Goal: Transaction & Acquisition: Purchase product/service

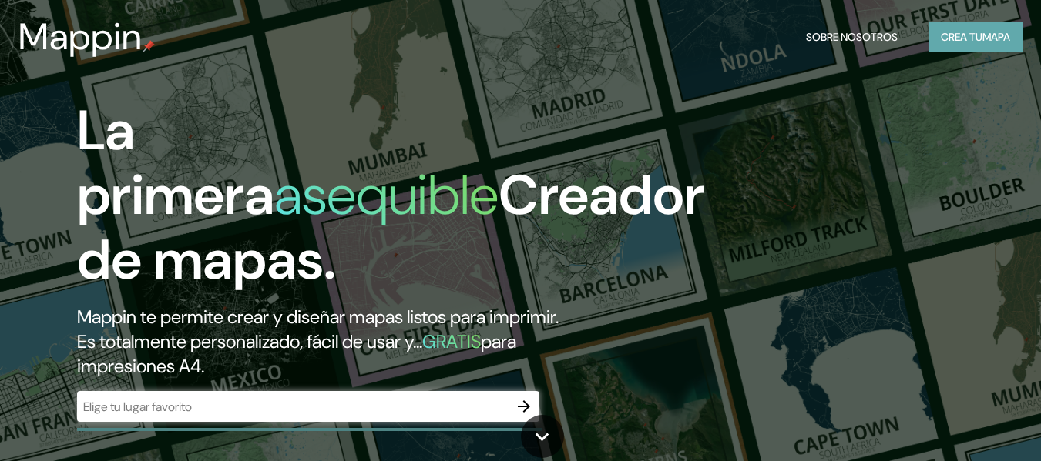
click at [970, 39] on font "Crea tu" at bounding box center [962, 37] width 42 height 14
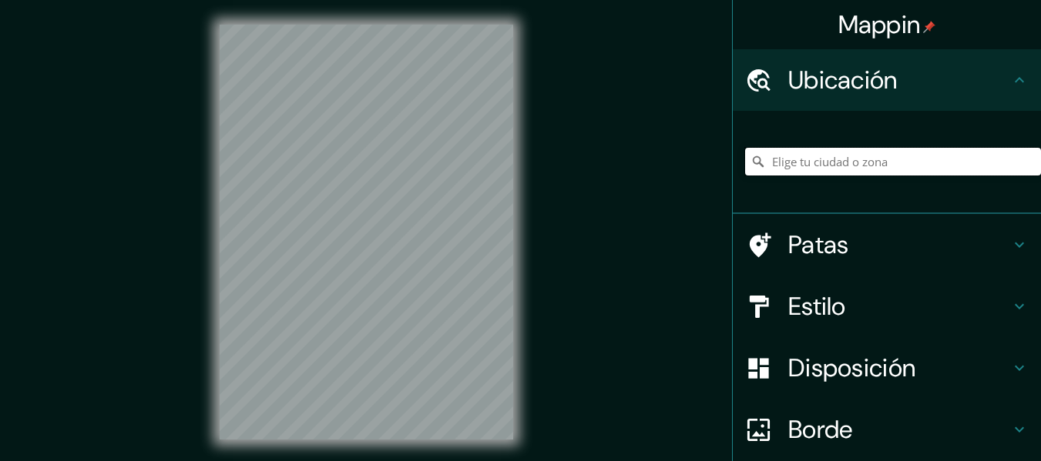
click at [863, 166] on input "Elige tu ciudad o zona" at bounding box center [893, 162] width 296 height 28
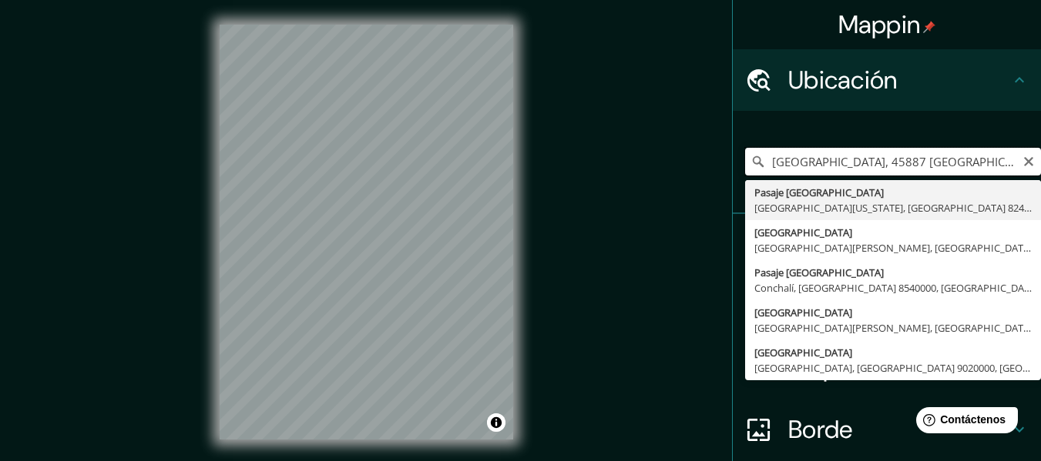
click at [899, 166] on input "Puerto Sete, 45887 Juanacatlán, Jalisco, México" at bounding box center [893, 162] width 296 height 28
click at [898, 166] on input "Puerto Sete, 45887 Juanacatlán, Jalisco, México" at bounding box center [893, 162] width 296 height 28
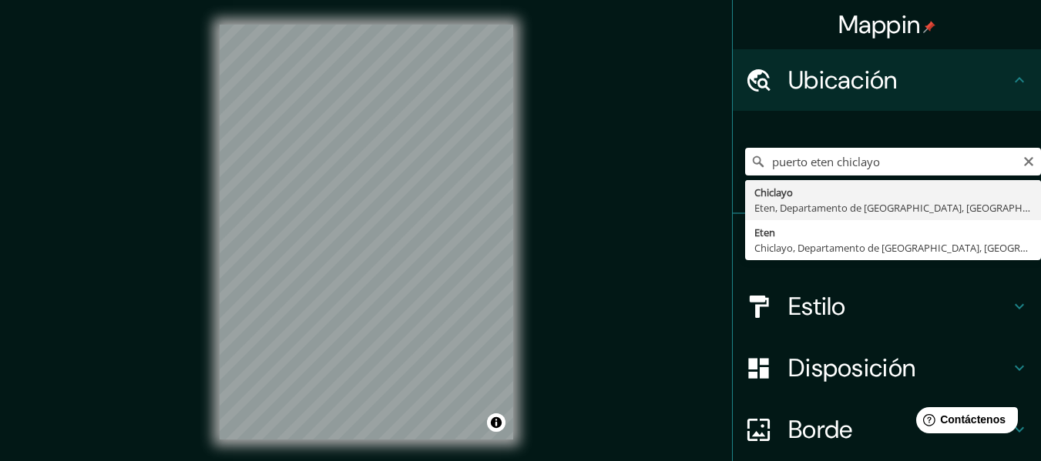
type input "Chiclayo, Eten, [GEOGRAPHIC_DATA], [GEOGRAPHIC_DATA]"
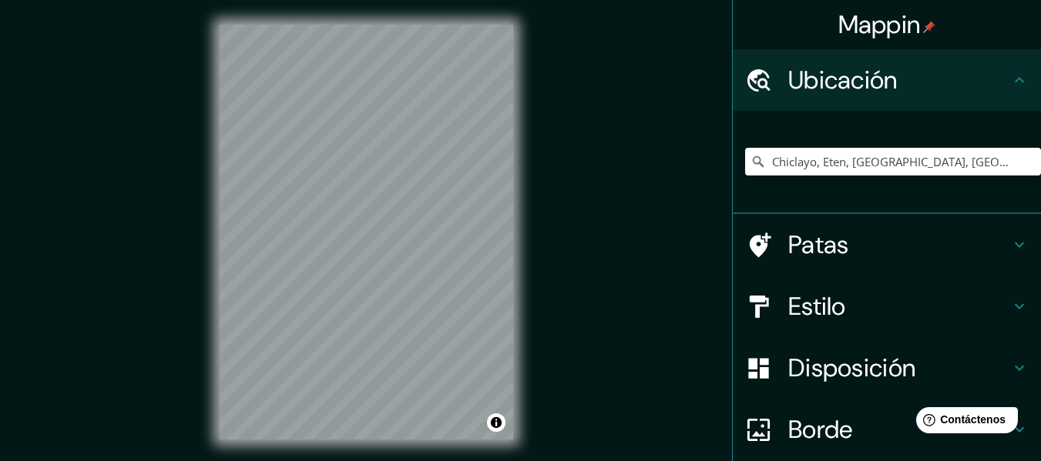
click at [740, 332] on div "Mappin Ubicación Chiclayo, Eten, Departamento de Lambayeque, Perú Patas Estilo …" at bounding box center [520, 244] width 1041 height 489
click at [217, 227] on div "© Mapbox © OpenStreetMap Mejorar este mapa" at bounding box center [366, 232] width 343 height 464
click at [873, 448] on div "Borde" at bounding box center [887, 430] width 308 height 62
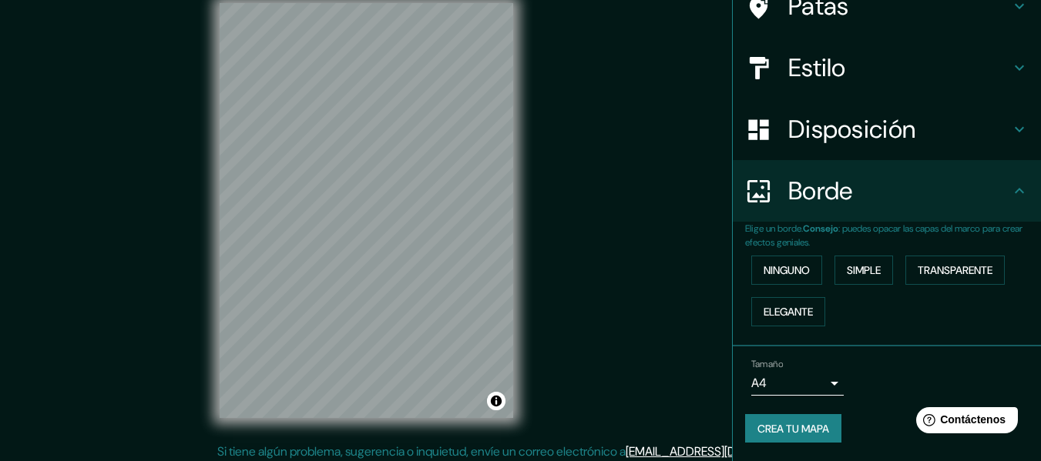
scroll to position [28, 0]
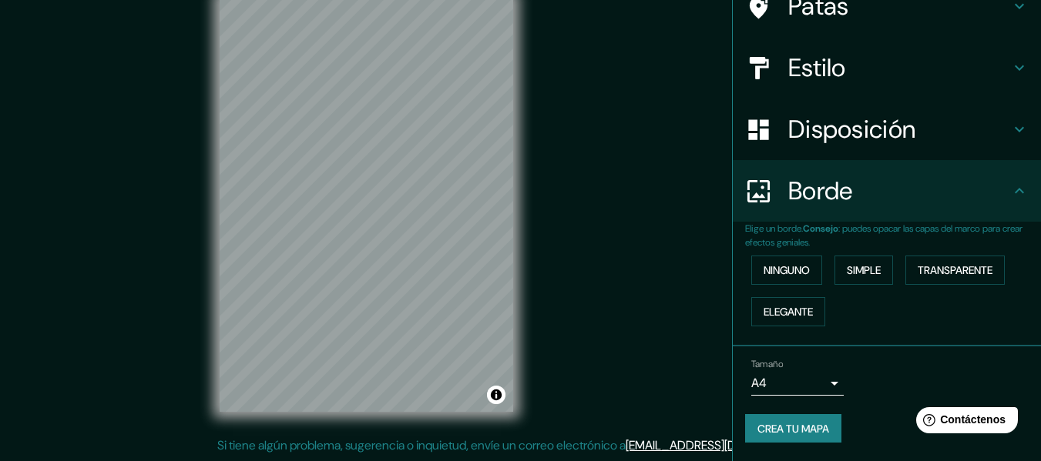
click at [810, 388] on body "Mappin Ubicación Chiclayo, Eten, Departamento de Lambayeque, Perú Patas Estilo …" at bounding box center [520, 202] width 1041 height 461
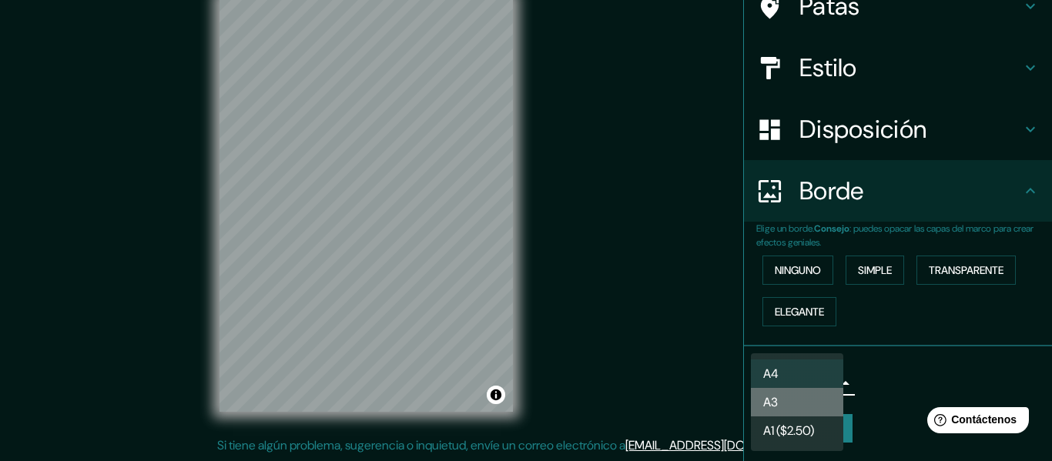
click at [819, 395] on li "A3" at bounding box center [797, 402] width 92 height 29
type input "a4"
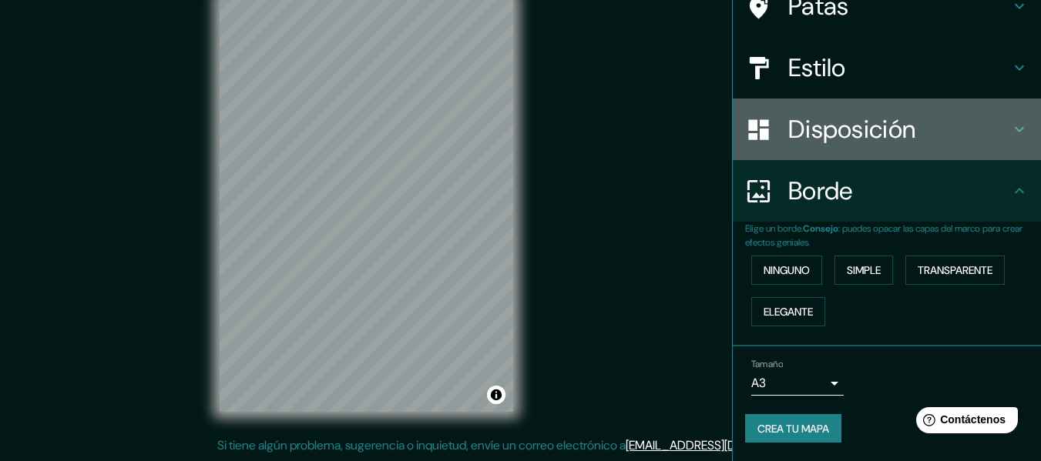
click at [841, 126] on font "Disposición" at bounding box center [851, 129] width 127 height 32
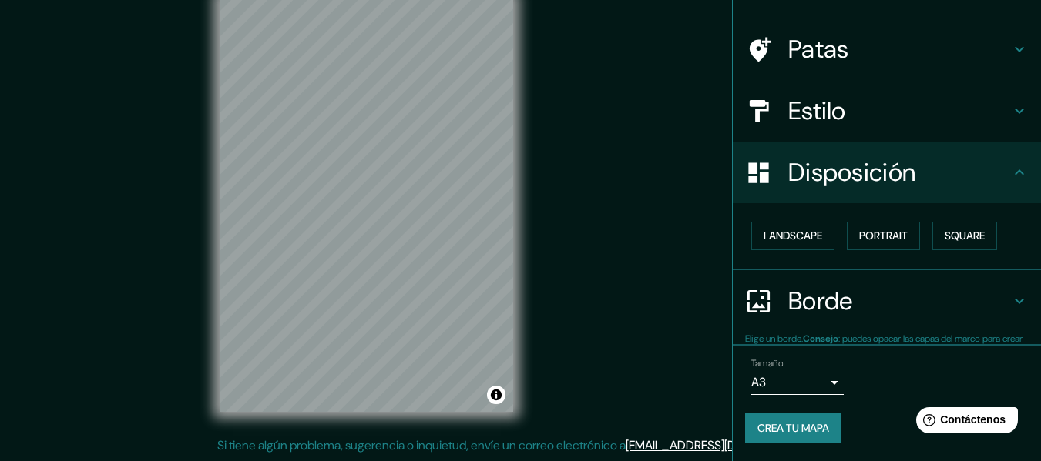
scroll to position [94, 0]
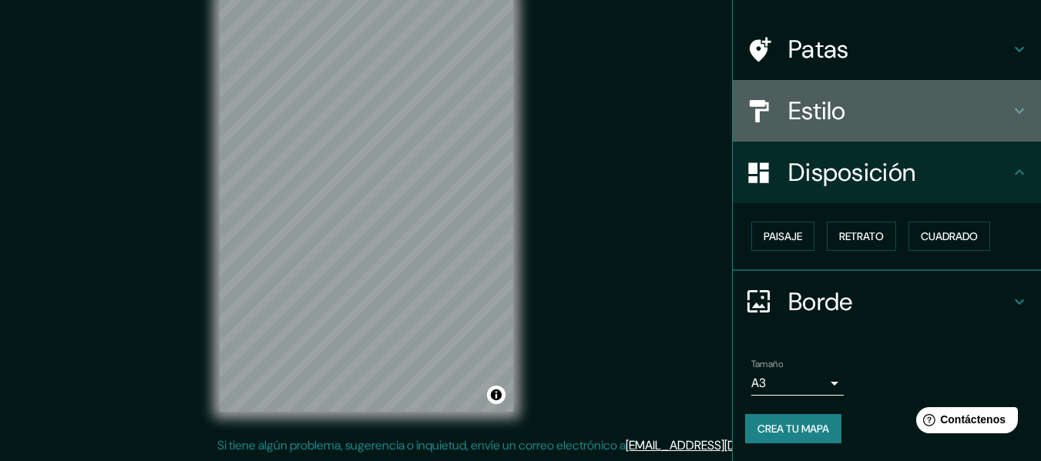
click at [835, 116] on font "Estilo" at bounding box center [817, 111] width 58 height 32
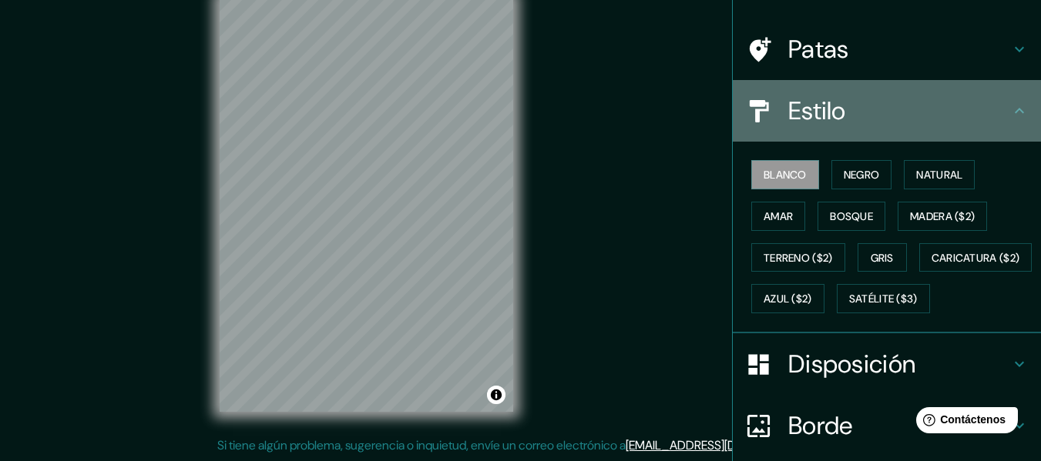
click at [875, 108] on h4 "Estilo" at bounding box center [899, 111] width 222 height 31
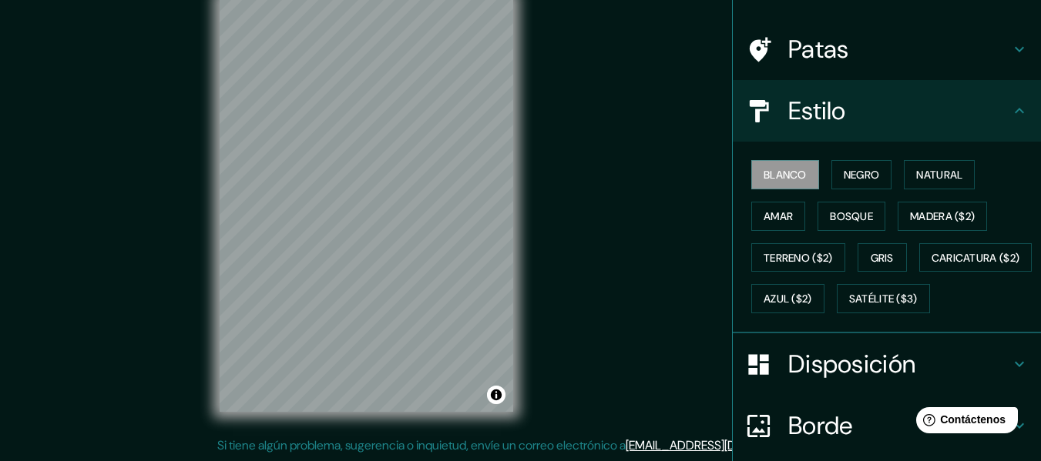
click at [867, 381] on font "Disposición" at bounding box center [851, 364] width 127 height 32
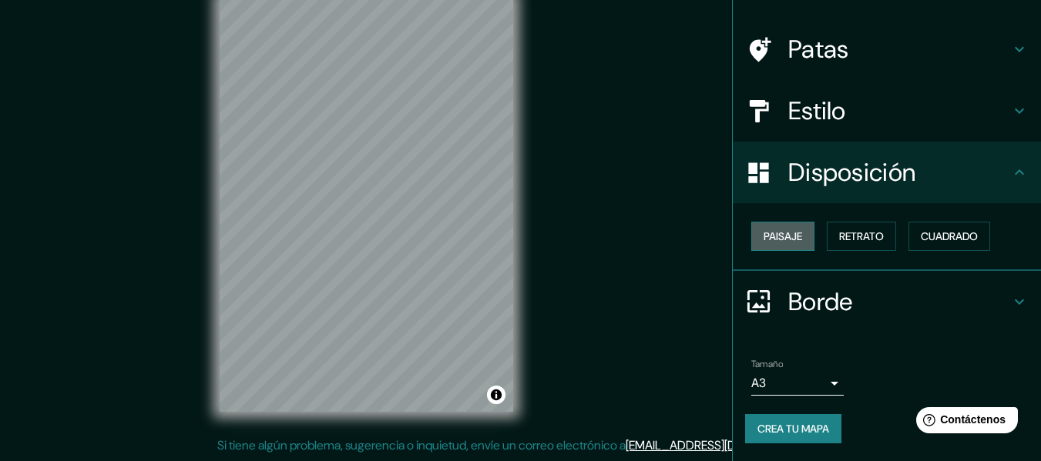
click at [795, 236] on button "Paisaje" at bounding box center [782, 236] width 63 height 29
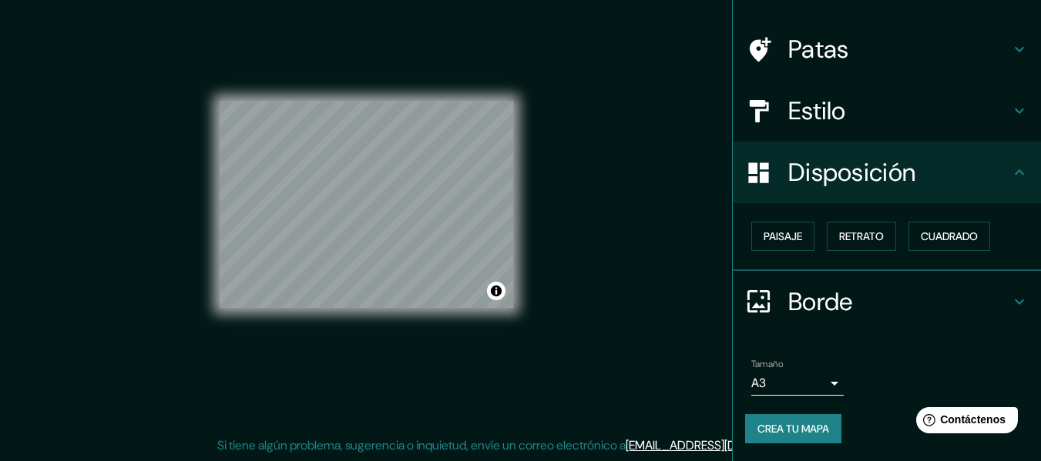
click at [827, 285] on div "Borde" at bounding box center [887, 302] width 308 height 62
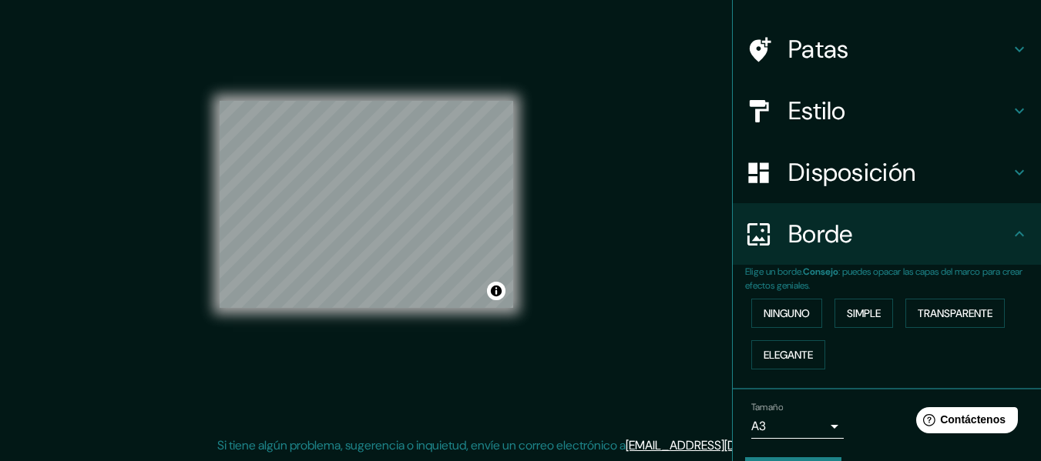
click at [822, 114] on font "Estilo" at bounding box center [817, 111] width 58 height 32
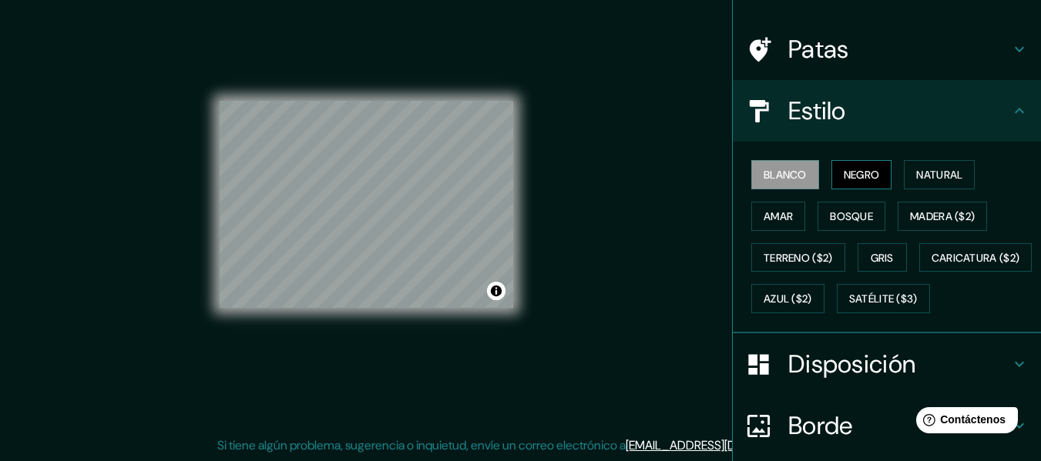
click at [845, 176] on font "Negro" at bounding box center [861, 175] width 36 height 14
click at [940, 186] on button "Natural" at bounding box center [939, 174] width 71 height 29
click at [858, 178] on font "Negro" at bounding box center [861, 175] width 36 height 14
click at [793, 178] on font "Blanco" at bounding box center [784, 175] width 43 height 14
click at [774, 221] on font "Amar" at bounding box center [777, 217] width 29 height 14
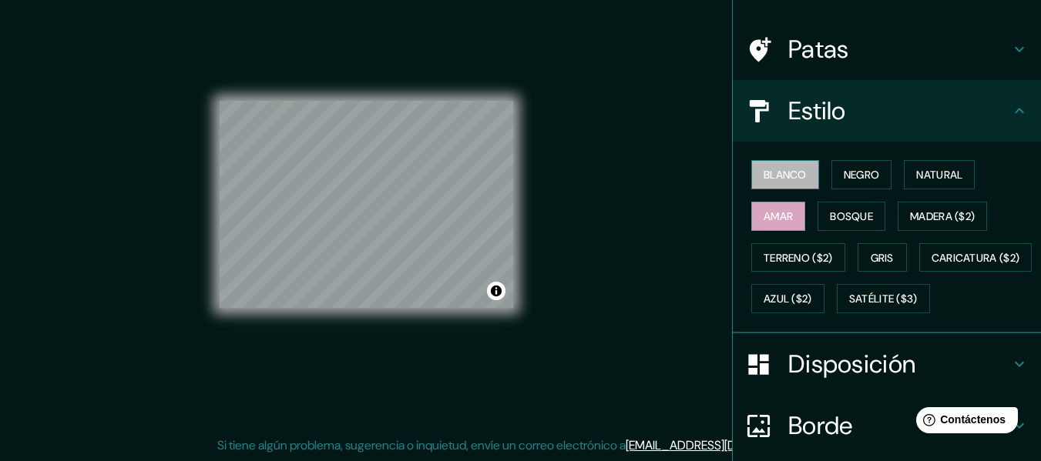
click at [784, 180] on font "Blanco" at bounding box center [784, 175] width 43 height 14
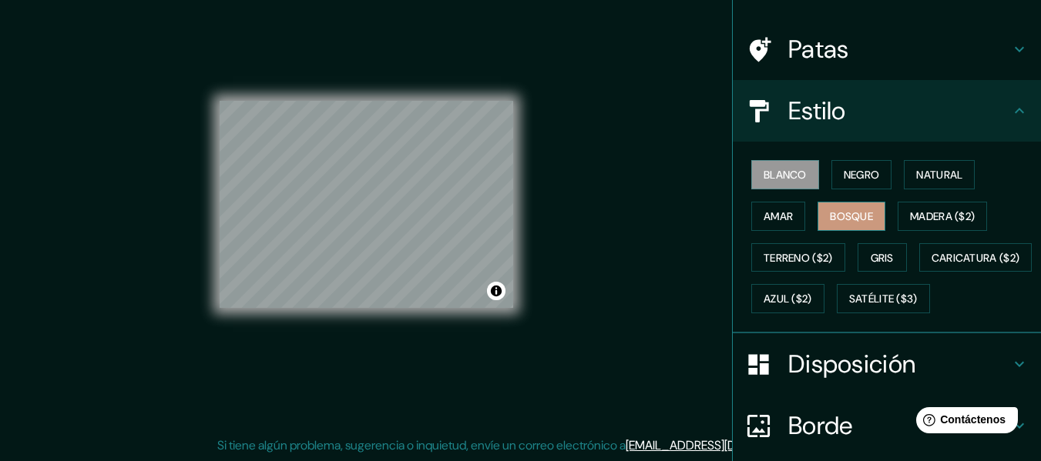
click at [853, 215] on font "Bosque" at bounding box center [851, 217] width 43 height 14
click at [783, 175] on font "Blanco" at bounding box center [784, 175] width 43 height 14
click at [820, 179] on div "Blanco Negro Natural [PERSON_NAME] ($2) Terreno ($2) Gris Caricatura ($2) Azul …" at bounding box center [893, 237] width 296 height 166
click at [831, 179] on button "Negro" at bounding box center [861, 174] width 61 height 29
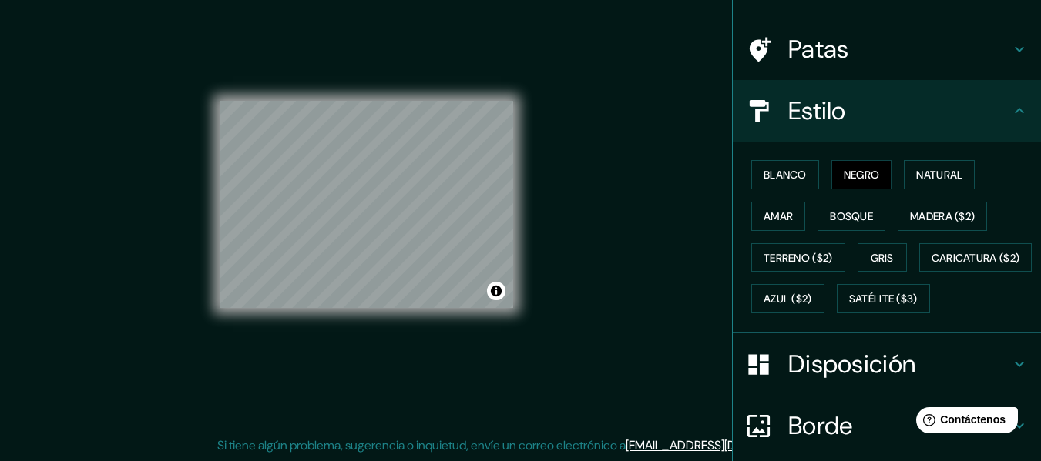
click at [866, 105] on h4 "Estilo" at bounding box center [899, 111] width 222 height 31
click at [851, 35] on h4 "Patas" at bounding box center [899, 49] width 222 height 31
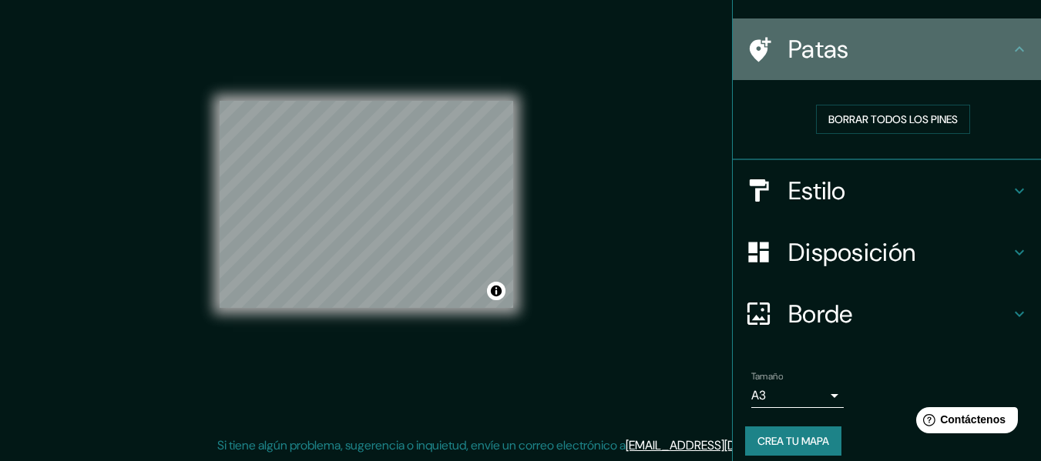
click at [853, 45] on h4 "Patas" at bounding box center [899, 49] width 222 height 31
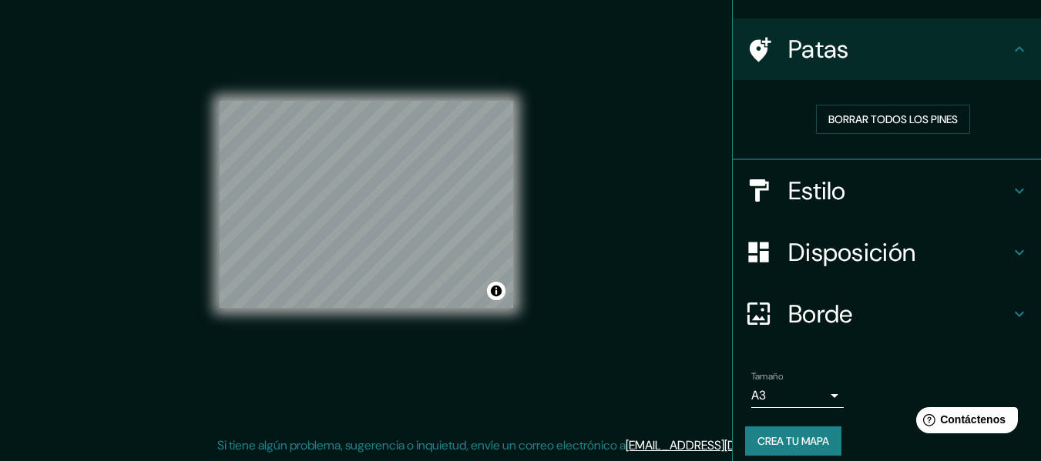
click at [972, 200] on h4 "Estilo" at bounding box center [899, 191] width 222 height 31
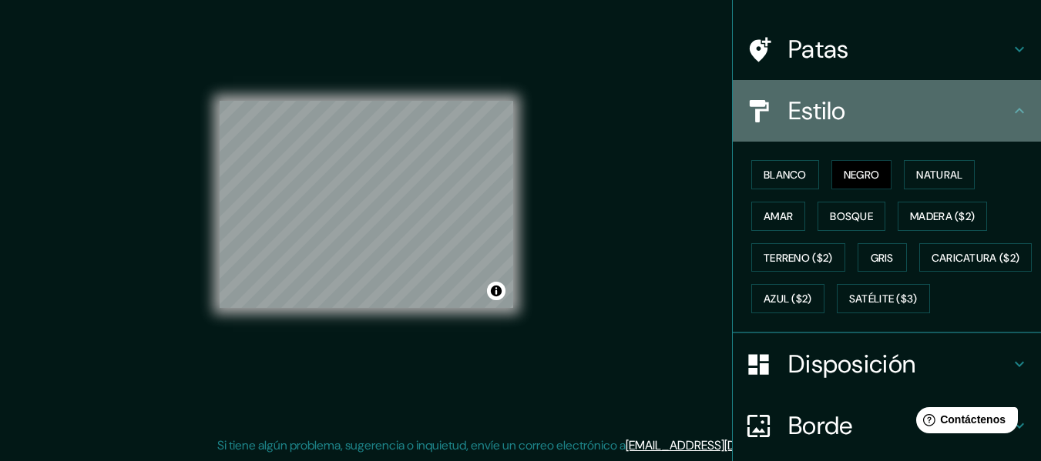
click at [852, 120] on h4 "Estilo" at bounding box center [899, 111] width 222 height 31
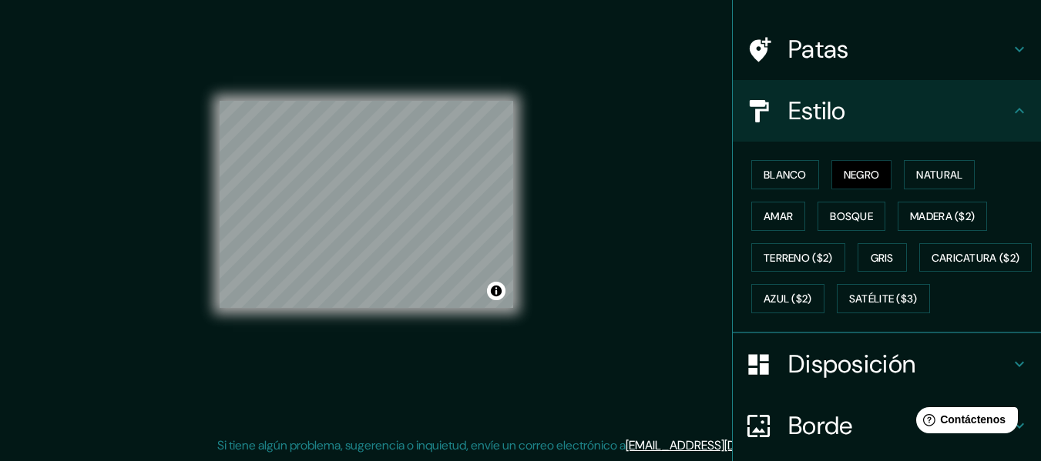
click at [994, 102] on h4 "Estilo" at bounding box center [899, 111] width 222 height 31
click at [1011, 108] on icon at bounding box center [1019, 111] width 18 height 18
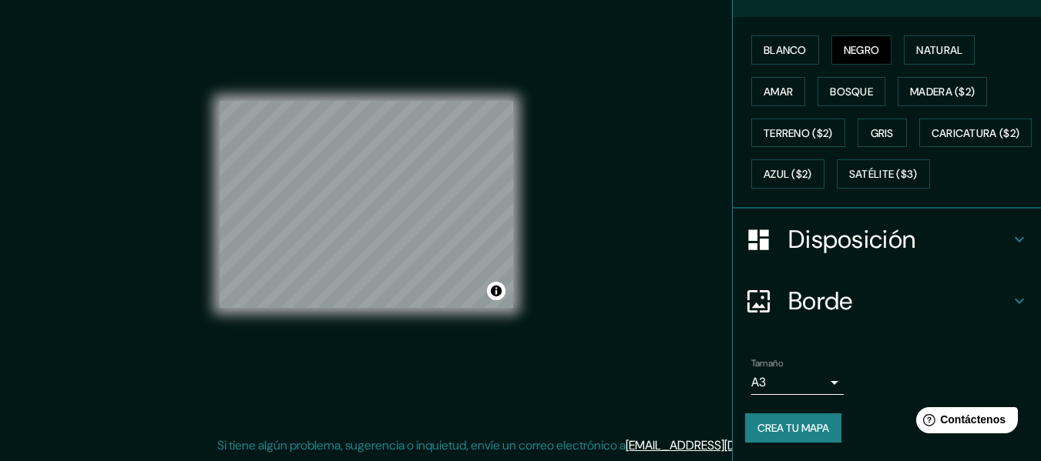
scroll to position [260, 0]
click at [813, 299] on font "Borde" at bounding box center [820, 301] width 65 height 32
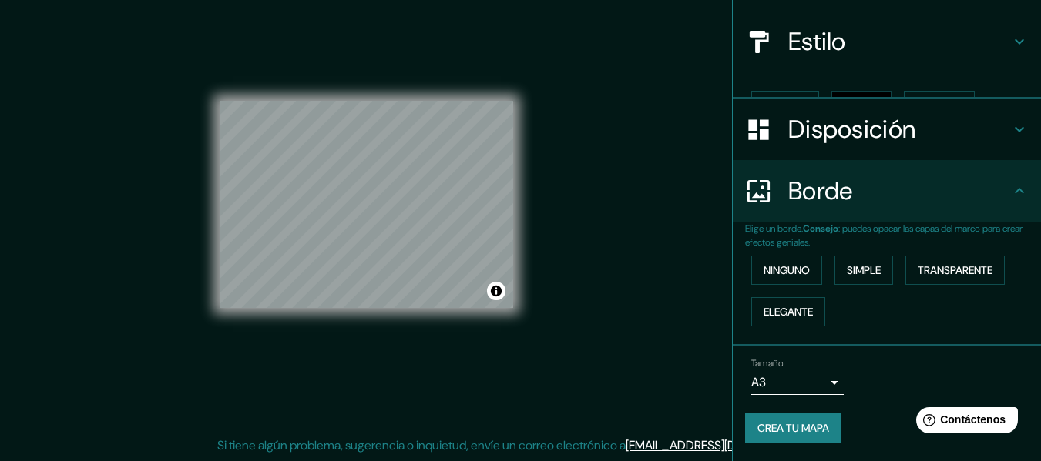
scroll to position [137, 0]
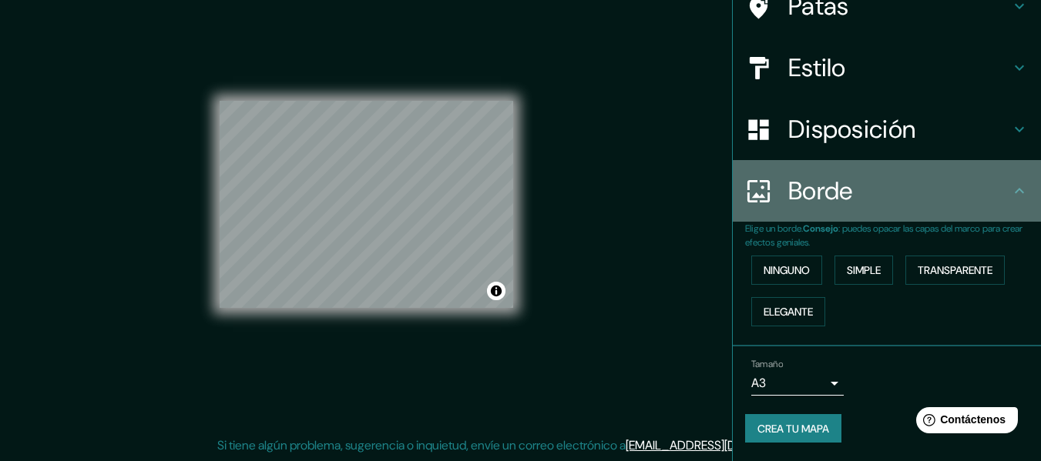
click at [989, 201] on h4 "Borde" at bounding box center [899, 191] width 222 height 31
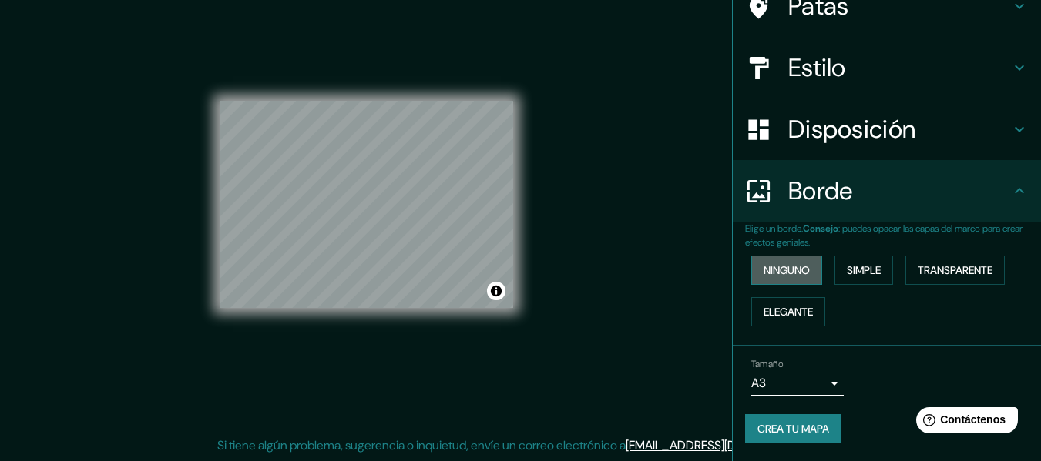
click at [801, 267] on button "Ninguno" at bounding box center [786, 270] width 71 height 29
click at [910, 196] on h4 "Borde" at bounding box center [899, 191] width 222 height 31
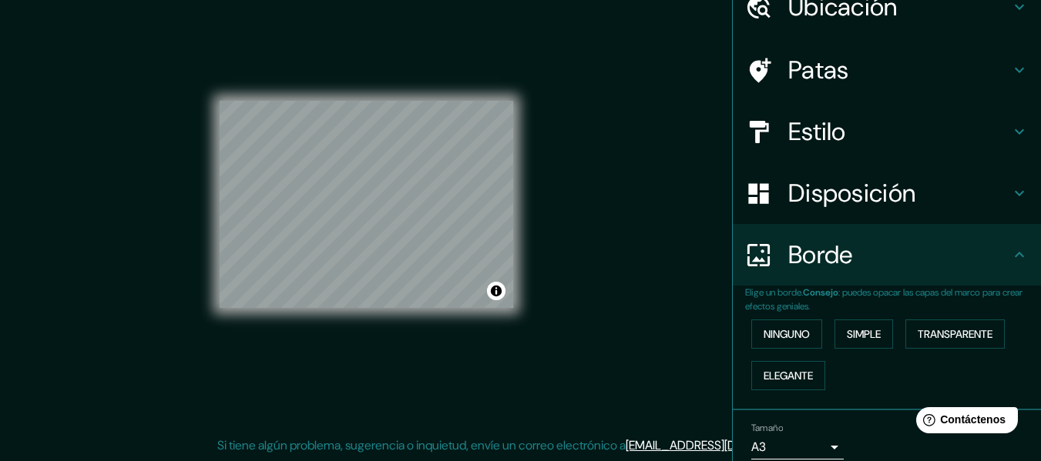
scroll to position [0, 0]
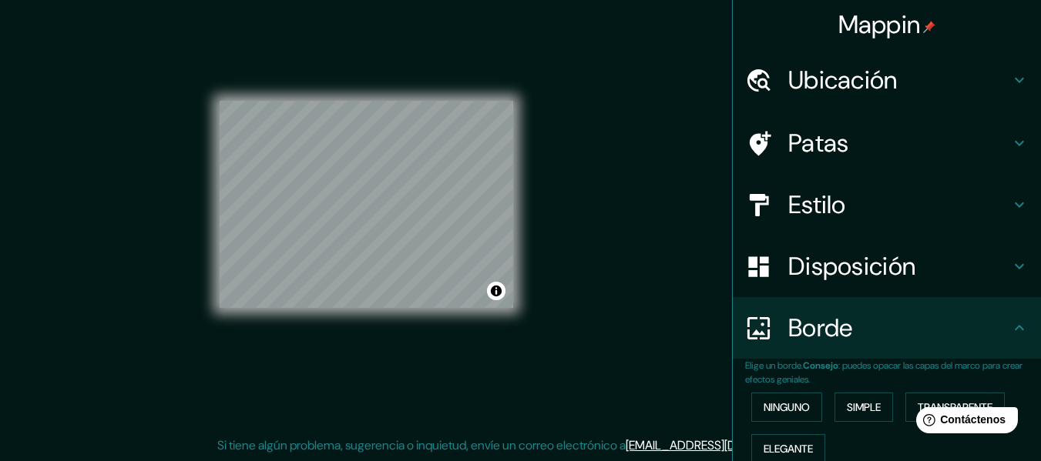
drag, startPoint x: 880, startPoint y: 218, endPoint x: 872, endPoint y: 214, distance: 8.6
click at [877, 216] on h4 "Estilo" at bounding box center [899, 204] width 222 height 31
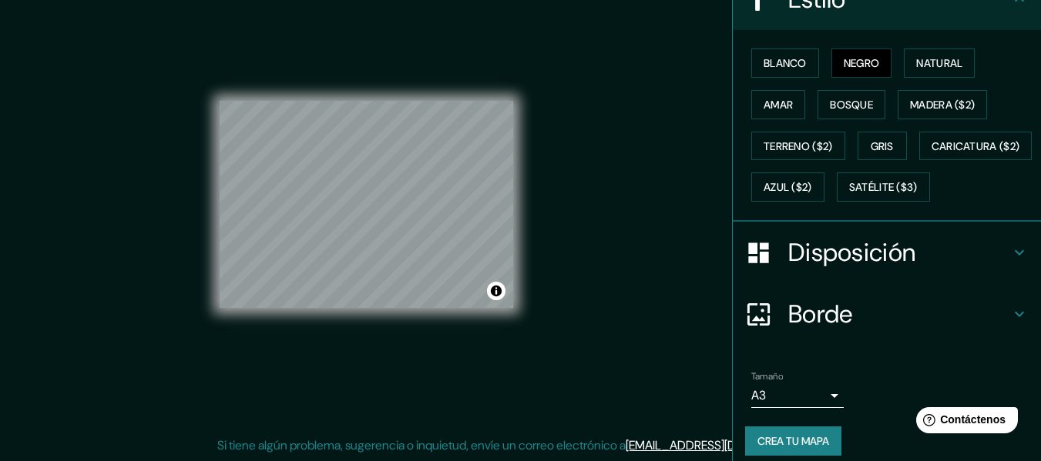
scroll to position [260, 0]
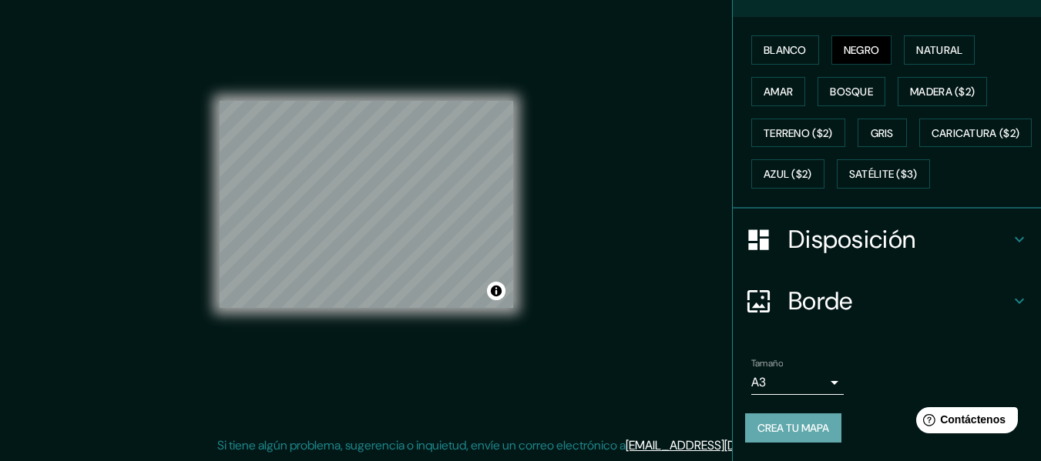
click at [796, 426] on font "Crea tu mapa" at bounding box center [793, 428] width 72 height 14
click at [805, 428] on font "Crea tu mapa" at bounding box center [793, 428] width 72 height 14
click at [791, 428] on div "Crea tu mapa" at bounding box center [886, 428] width 283 height 29
click at [850, 283] on div "Borde" at bounding box center [887, 301] width 308 height 62
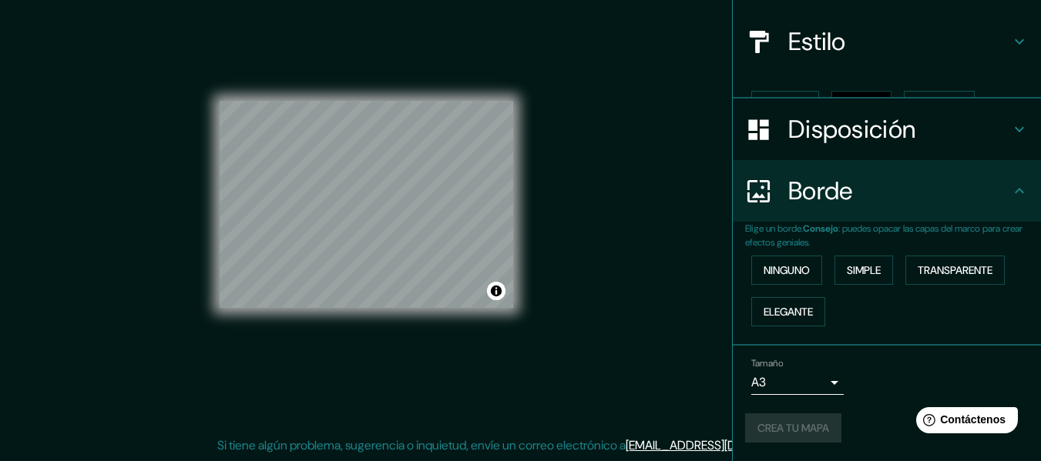
scroll to position [137, 0]
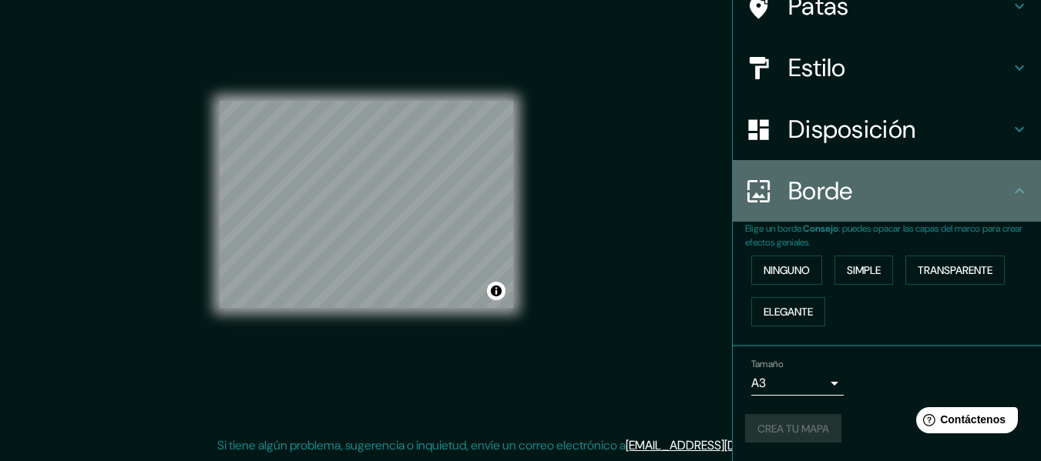
click at [833, 207] on div "Borde" at bounding box center [887, 191] width 308 height 62
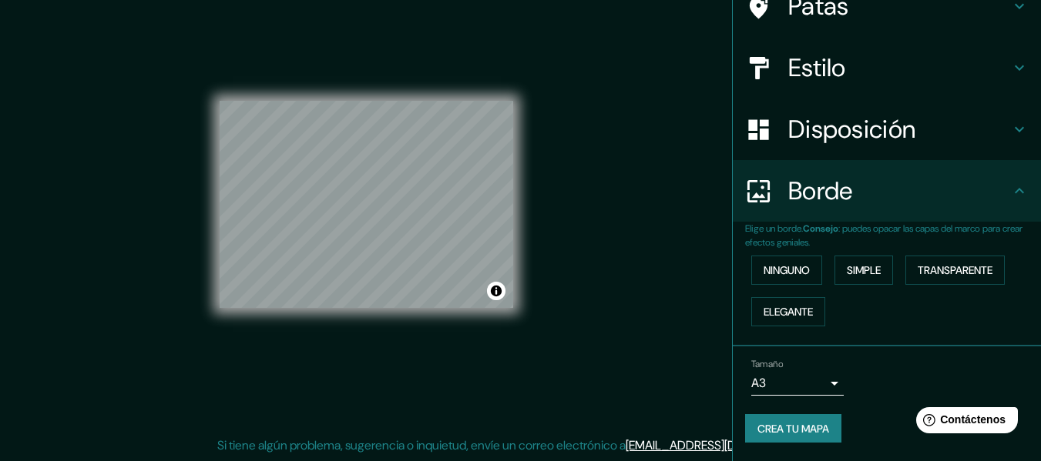
click at [792, 419] on font "Crea tu mapa" at bounding box center [793, 429] width 72 height 20
click at [796, 407] on div "Tamaño A3 a4 Crea tu mapa" at bounding box center [886, 404] width 283 height 103
click at [790, 423] on font "Crea tu mapa" at bounding box center [793, 429] width 72 height 14
click at [793, 428] on div "Crea tu mapa" at bounding box center [886, 428] width 283 height 29
click at [799, 429] on div "Crea tu mapa" at bounding box center [886, 428] width 283 height 29
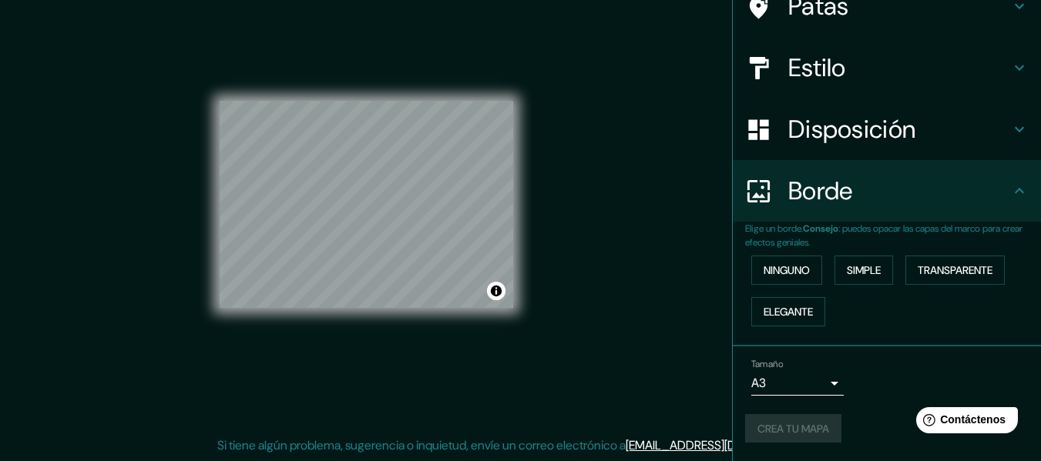
click at [813, 434] on div "Crea tu mapa" at bounding box center [886, 428] width 283 height 29
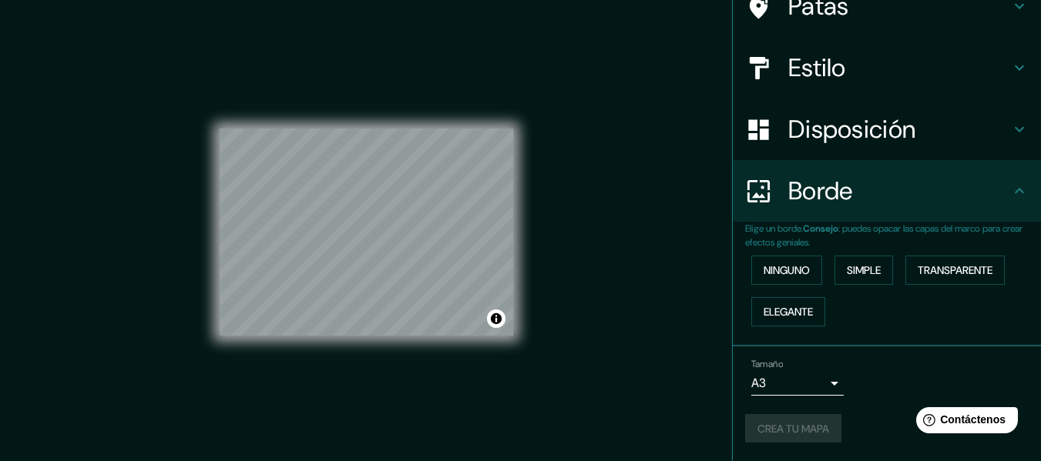
click at [801, 421] on div "Crea tu mapa" at bounding box center [886, 428] width 283 height 29
click at [820, 421] on font "Crea tu mapa" at bounding box center [793, 429] width 72 height 20
click at [776, 267] on font "Ninguno" at bounding box center [786, 270] width 46 height 14
click at [941, 203] on h4 "Borde" at bounding box center [899, 191] width 222 height 31
click at [1010, 184] on icon at bounding box center [1019, 191] width 18 height 18
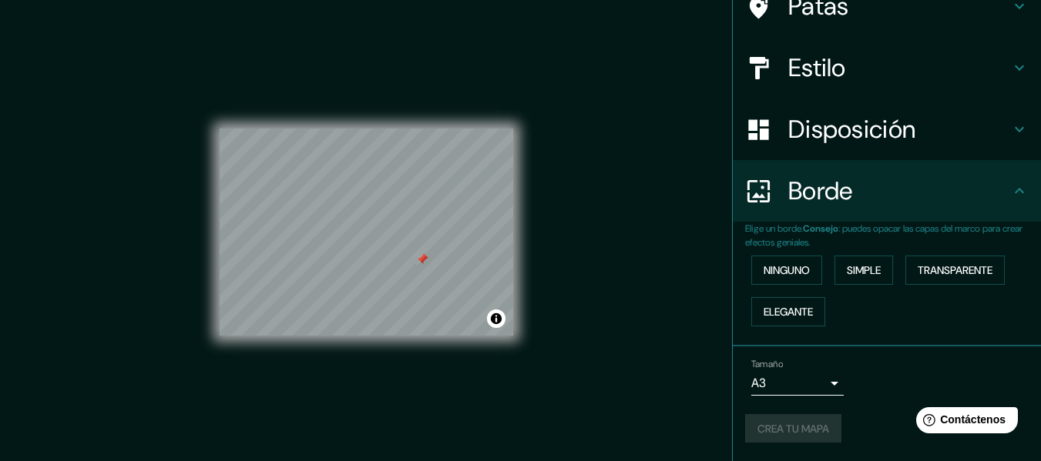
click at [1005, 140] on div "Disposición" at bounding box center [887, 130] width 308 height 62
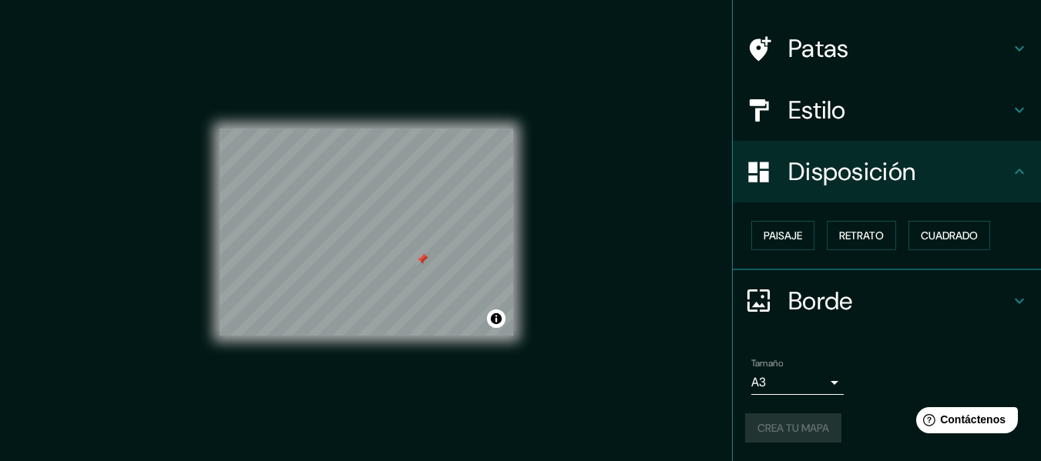
scroll to position [94, 0]
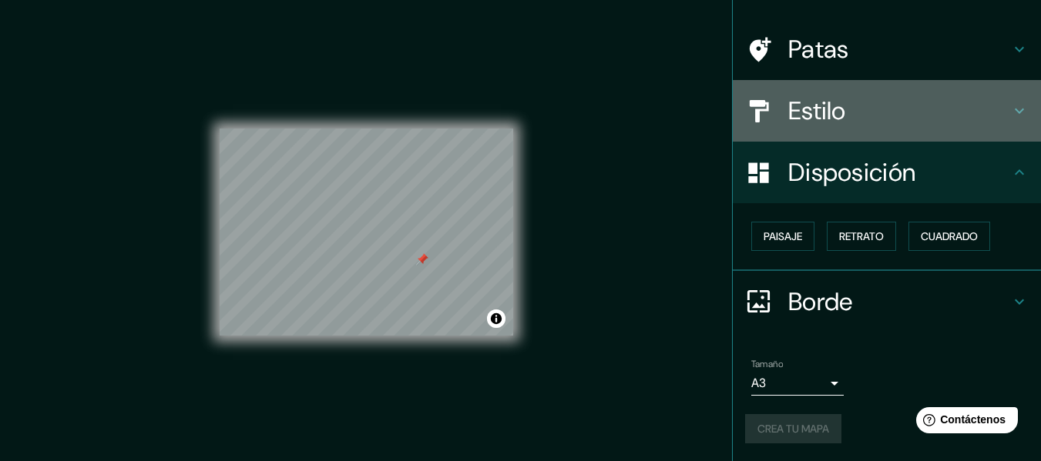
click at [1014, 112] on icon at bounding box center [1018, 111] width 9 height 5
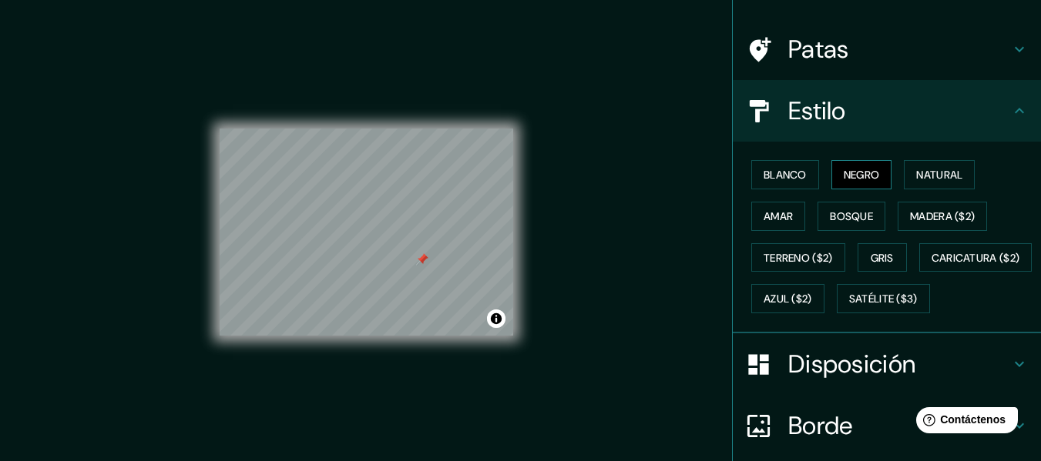
click at [850, 173] on font "Negro" at bounding box center [861, 175] width 36 height 14
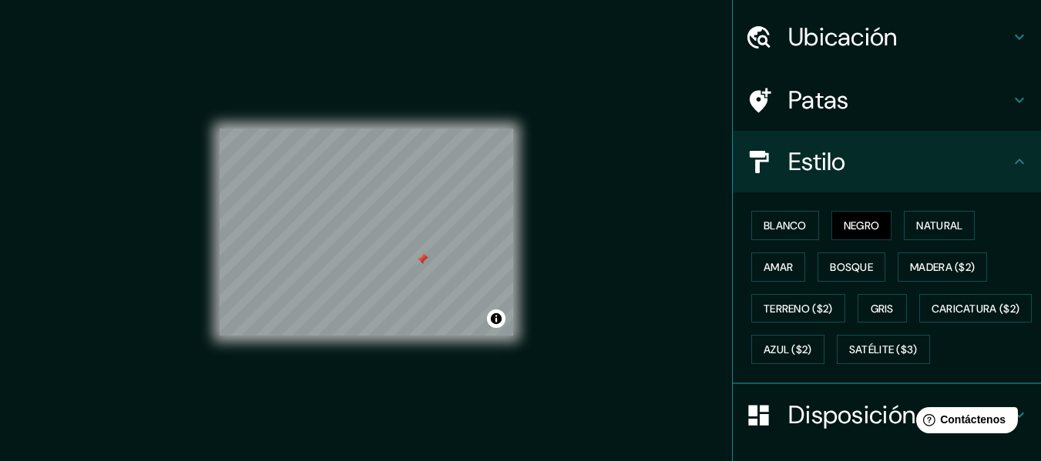
scroll to position [0, 0]
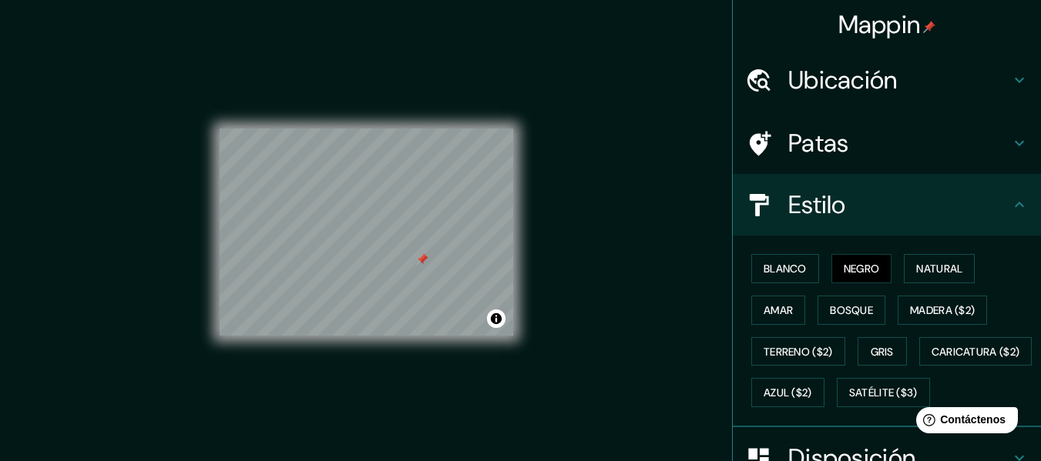
click at [980, 91] on h4 "Ubicación" at bounding box center [899, 80] width 222 height 31
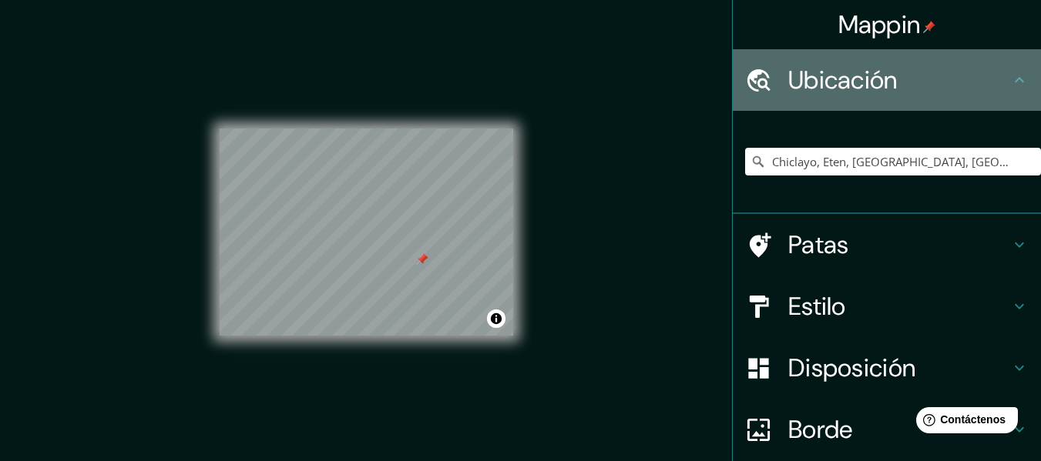
click at [980, 91] on h4 "Ubicación" at bounding box center [899, 80] width 222 height 31
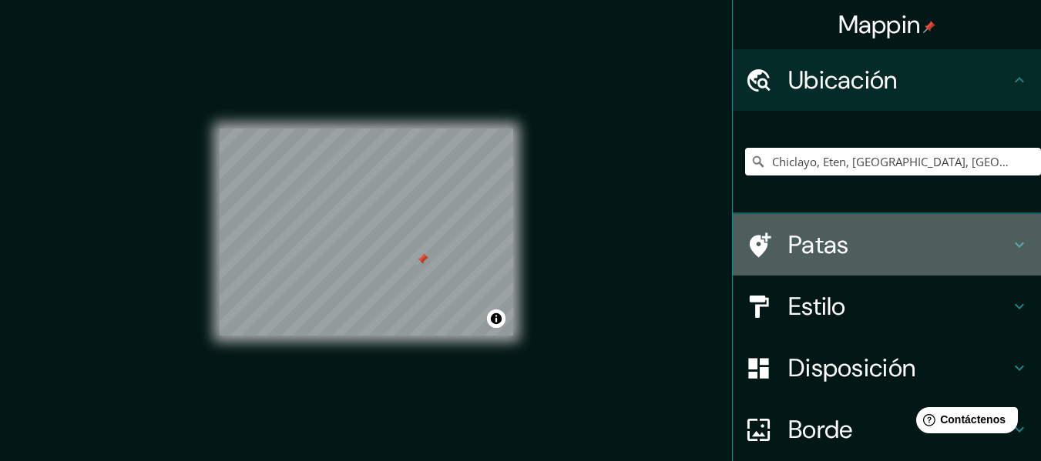
click at [1010, 241] on icon at bounding box center [1019, 245] width 18 height 18
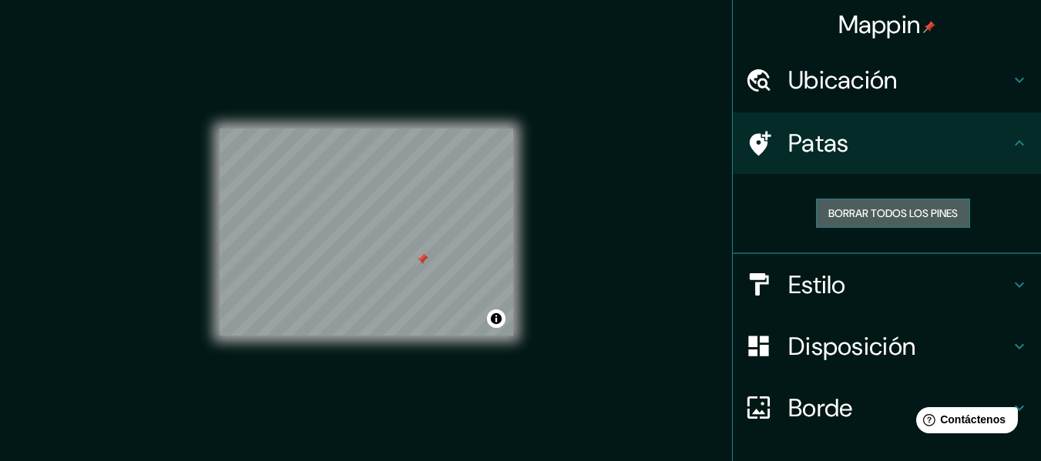
click at [905, 211] on font "Borrar todos los pines" at bounding box center [892, 213] width 129 height 14
click at [900, 219] on font "Borrar todos los pines" at bounding box center [892, 213] width 129 height 14
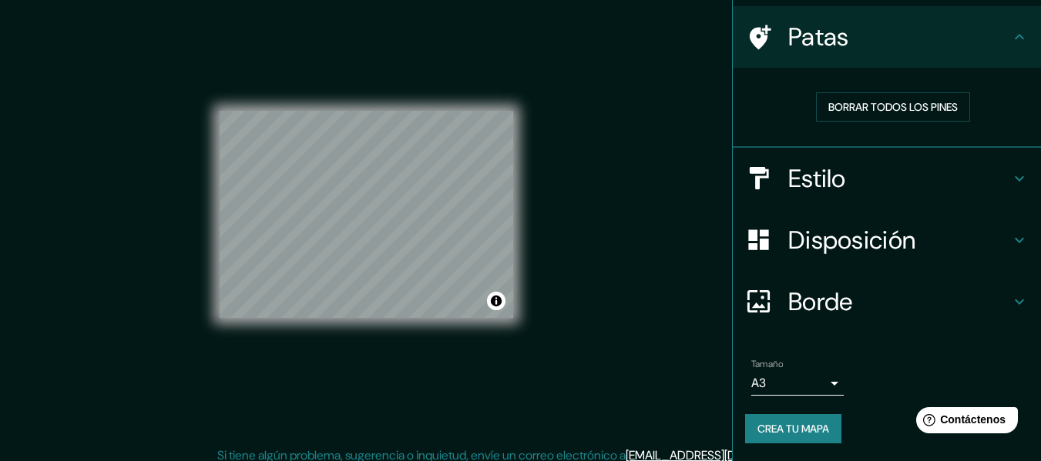
scroll to position [28, 0]
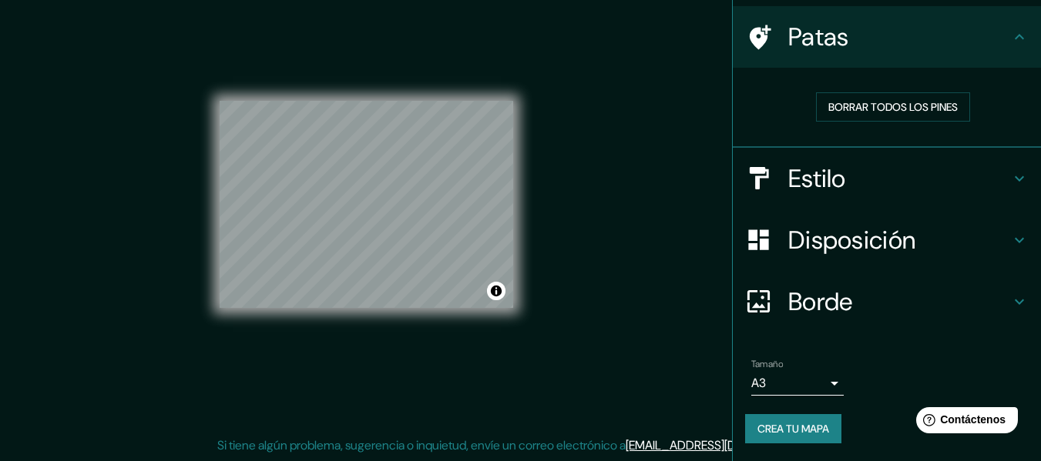
click at [776, 426] on font "Crea tu mapa" at bounding box center [793, 429] width 72 height 14
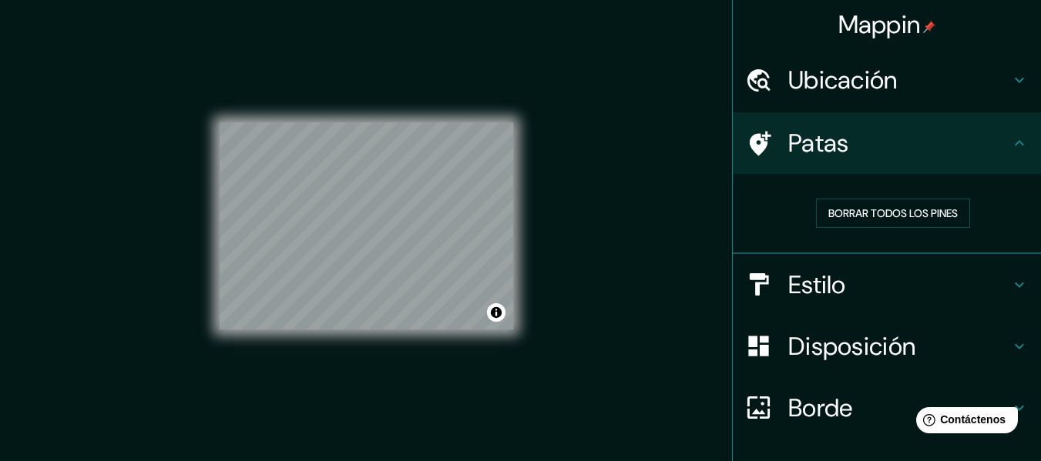
scroll to position [0, 0]
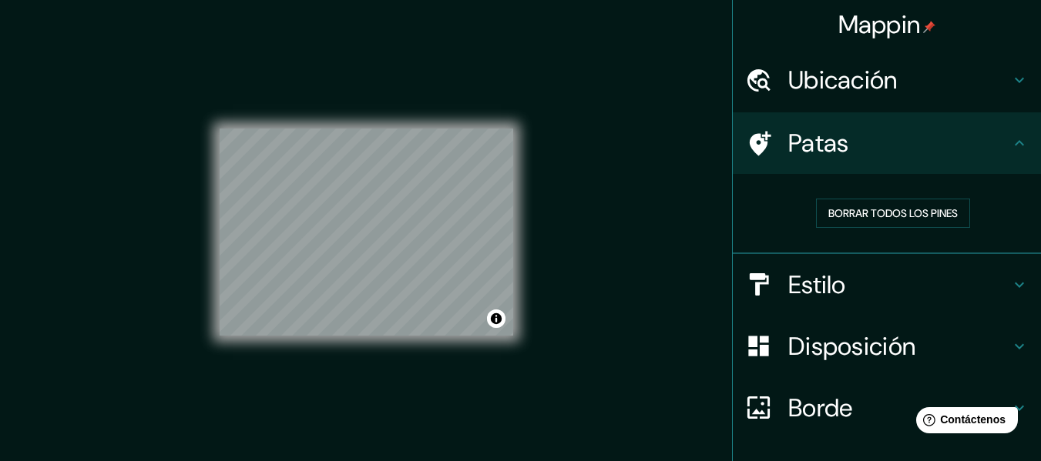
click at [850, 96] on font "Ubicación" at bounding box center [842, 80] width 109 height 32
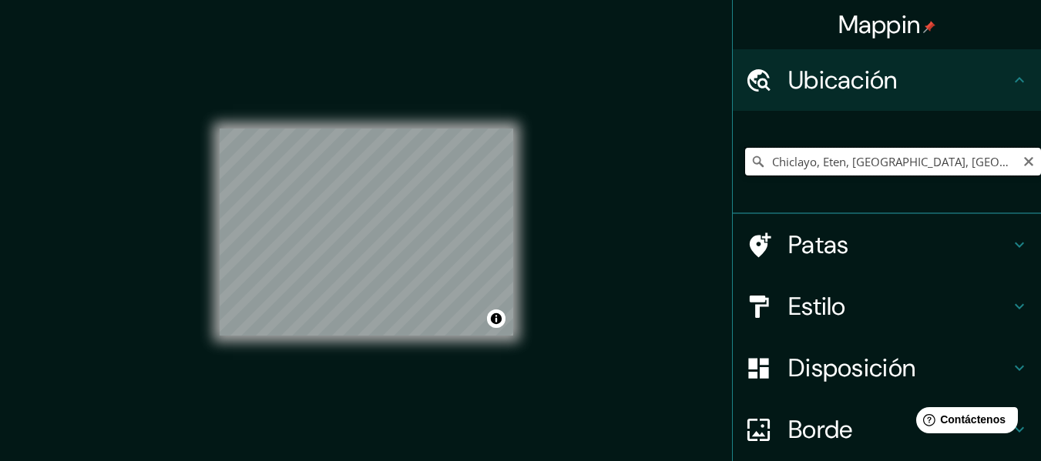
click at [865, 164] on input "Chiclayo, Eten, Departamento de Lambayeque, Perú" at bounding box center [893, 162] width 296 height 28
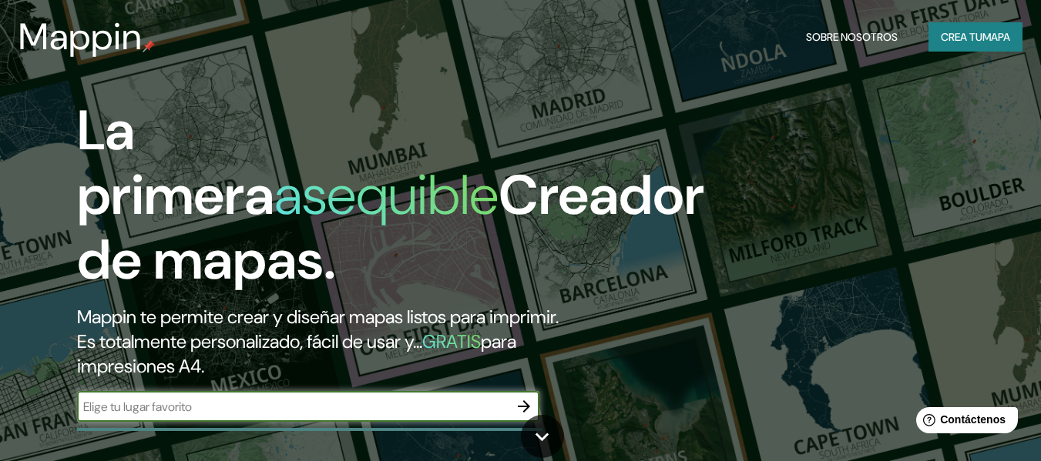
click at [970, 25] on button "Crea tu mapa" at bounding box center [975, 36] width 94 height 29
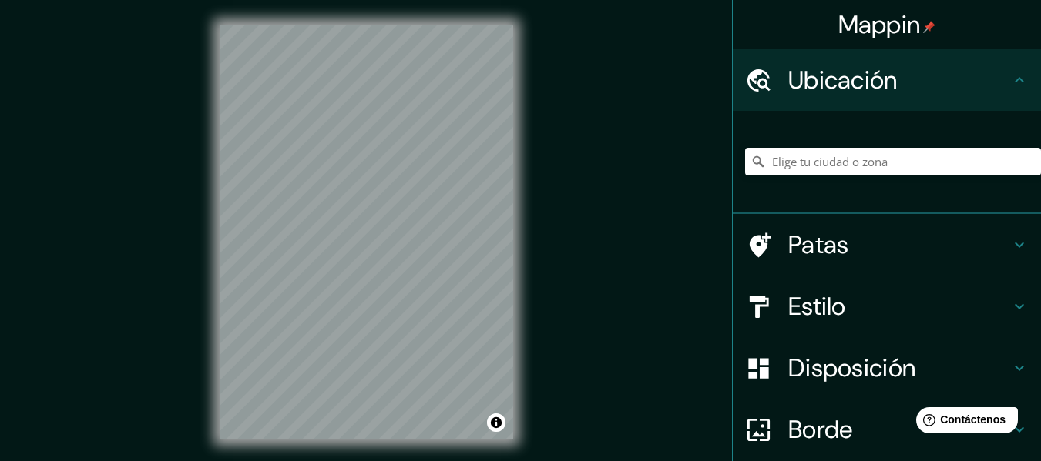
click at [868, 354] on font "Disposición" at bounding box center [851, 368] width 127 height 32
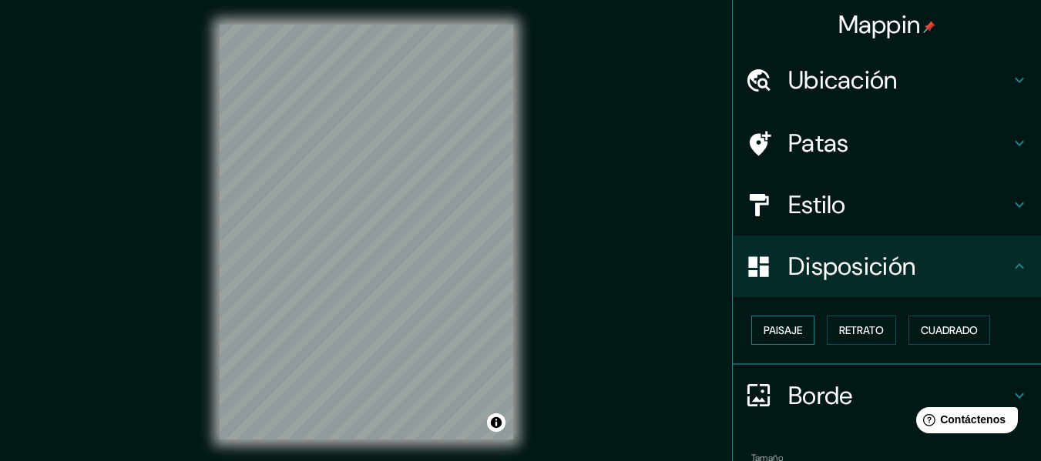
click at [790, 331] on font "Paisaje" at bounding box center [782, 331] width 39 height 14
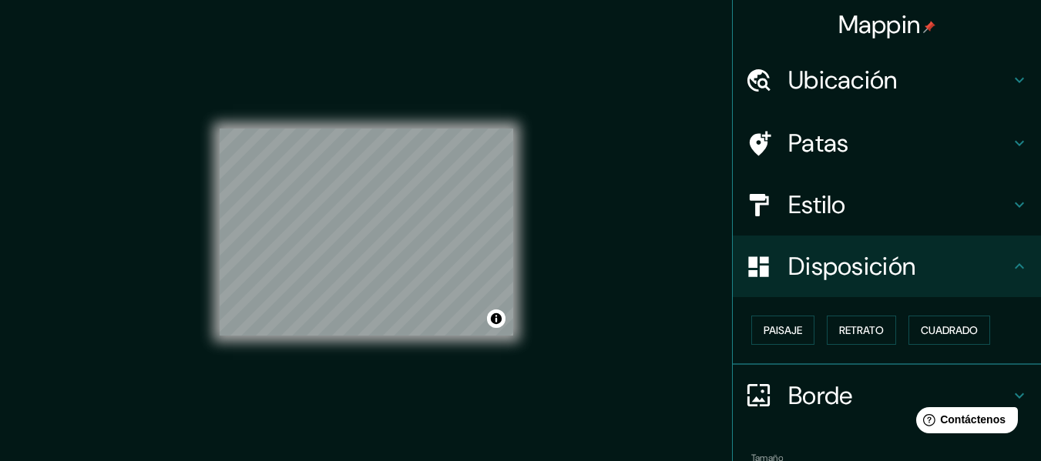
click at [849, 97] on div "Ubicación" at bounding box center [887, 80] width 308 height 62
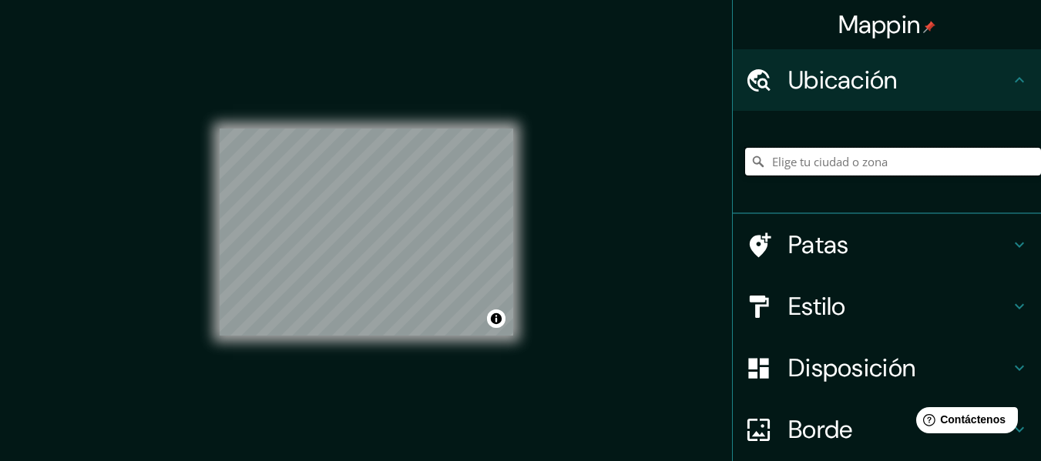
click at [828, 159] on input "Elige tu ciudad o zona" at bounding box center [893, 162] width 296 height 28
paste input "Chiclayo, Eten, [GEOGRAPHIC_DATA], [GEOGRAPHIC_DATA]"
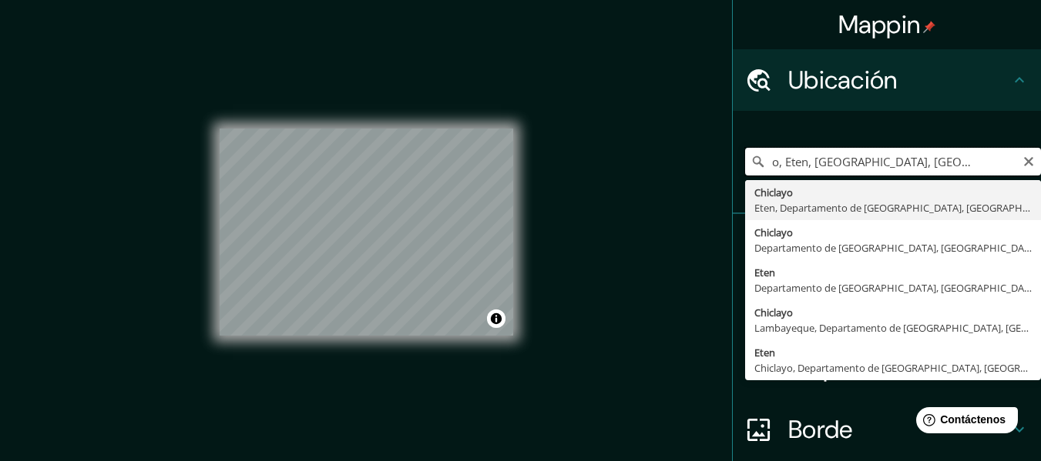
type input "Chiclayo, Eten, [GEOGRAPHIC_DATA], [GEOGRAPHIC_DATA]"
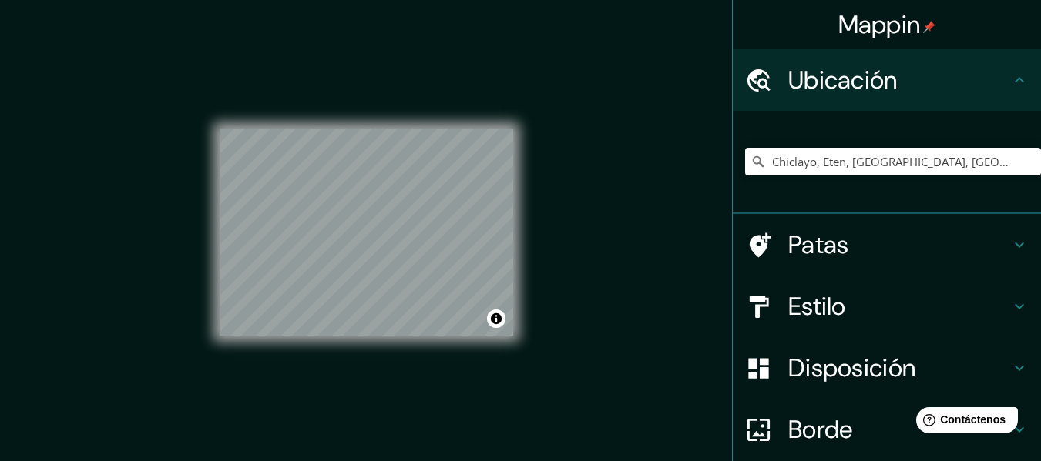
click at [873, 310] on h4 "Estilo" at bounding box center [899, 306] width 222 height 31
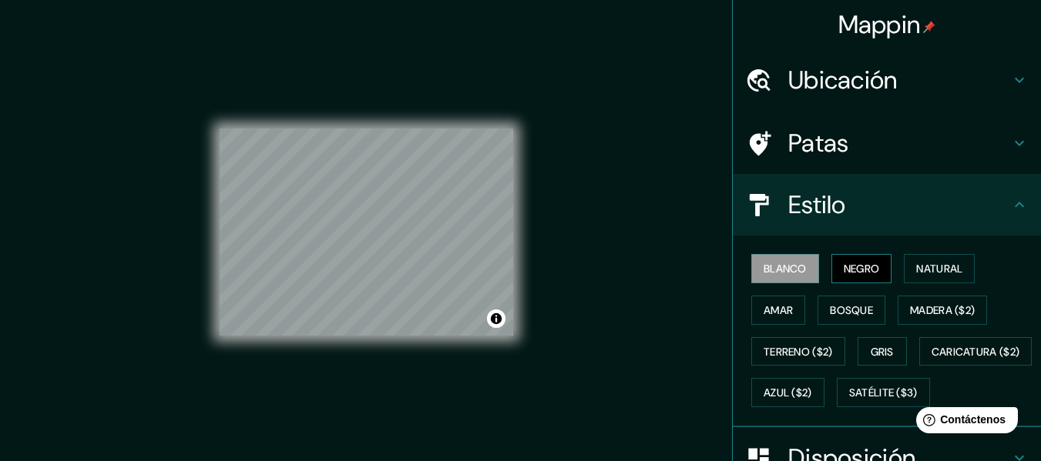
click at [858, 257] on button "Negro" at bounding box center [861, 268] width 61 height 29
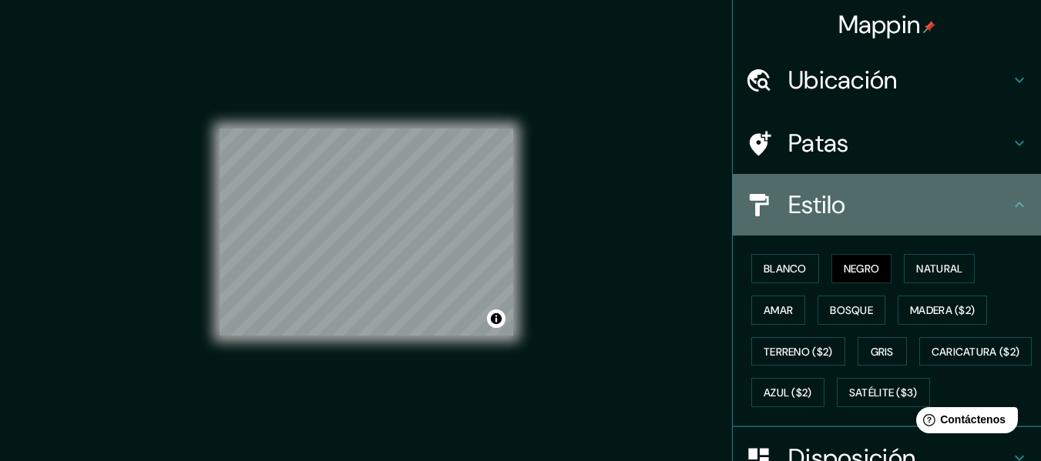
click at [870, 230] on div "Estilo" at bounding box center [887, 205] width 308 height 62
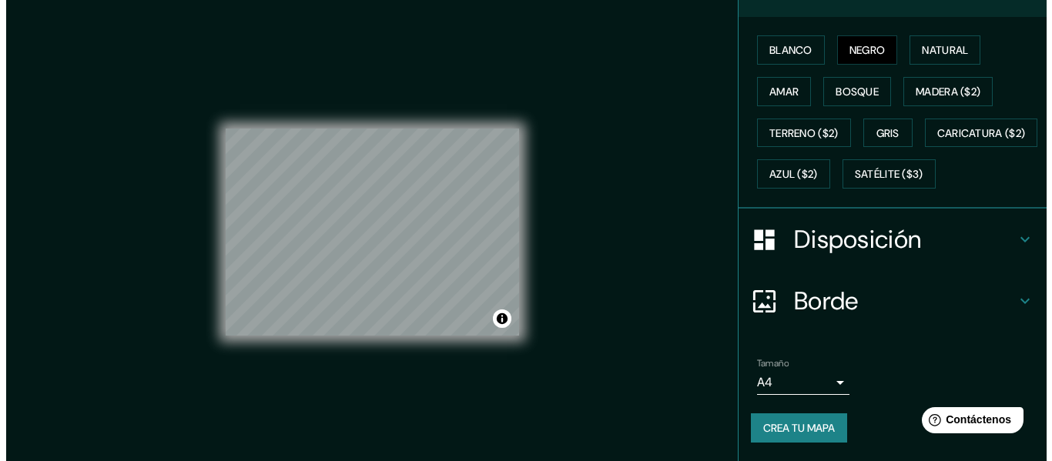
scroll to position [260, 0]
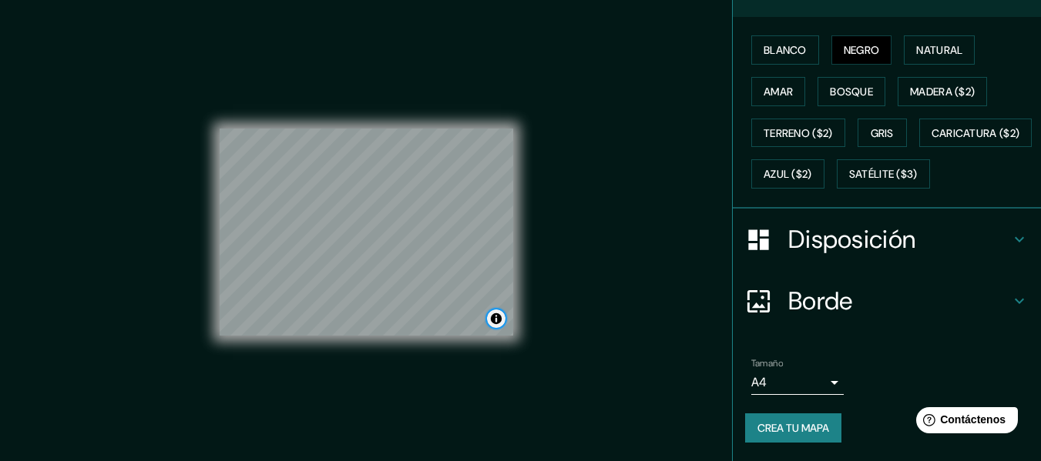
click at [500, 321] on button "Activar o desactivar atribución" at bounding box center [496, 319] width 18 height 18
click at [805, 425] on font "Crea tu mapa" at bounding box center [793, 428] width 72 height 14
click at [820, 382] on body "Mappin Ubicación Chiclayo, Eten, Departamento de Lambayeque, Perú Patas Estilo …" at bounding box center [520, 230] width 1041 height 461
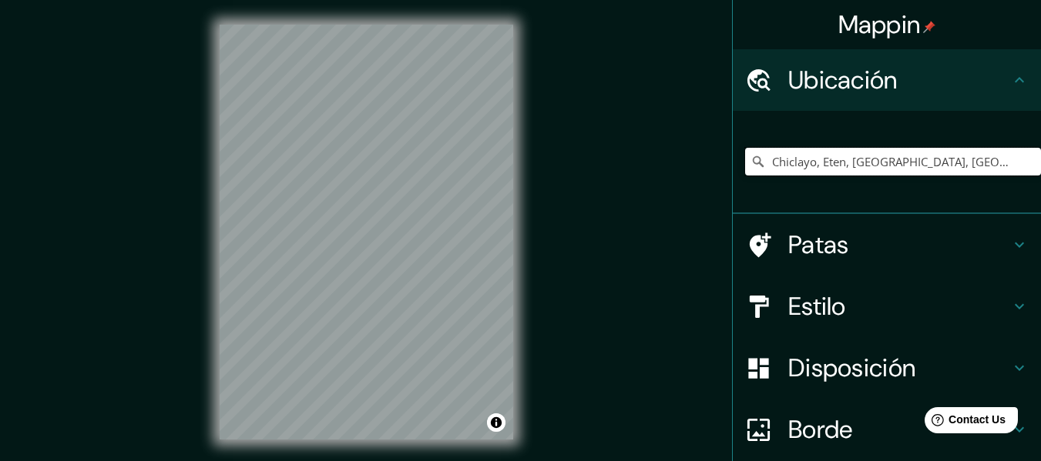
click at [850, 162] on input "Chiclayo, Eten, [GEOGRAPHIC_DATA], [GEOGRAPHIC_DATA]" at bounding box center [893, 162] width 296 height 28
click at [964, 161] on input "Chiclayo, Eten, [GEOGRAPHIC_DATA], [GEOGRAPHIC_DATA]" at bounding box center [893, 162] width 296 height 28
click at [997, 162] on input "Chiclayo, Eten, Departamento de Lambayeque, Perú" at bounding box center [893, 162] width 296 height 28
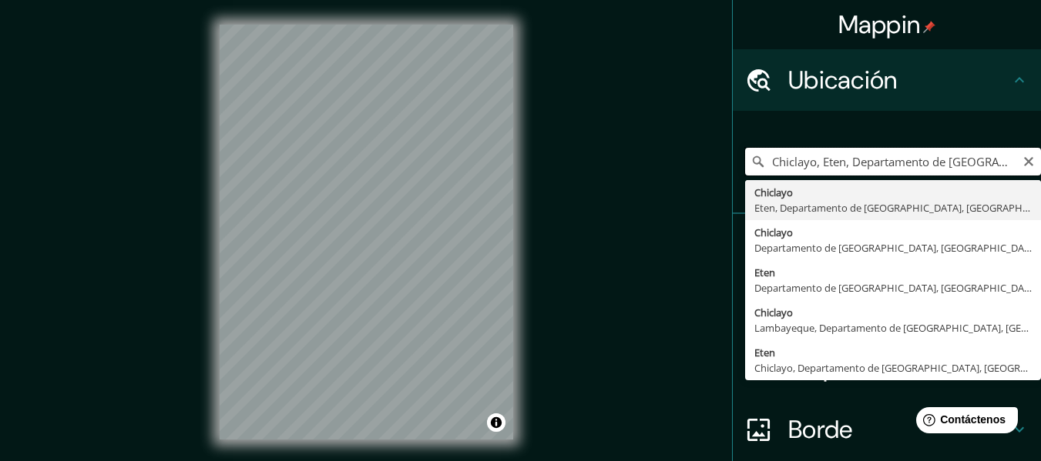
type input "Chiclayo, Eten, Departamento de Lambayeque, Perú"
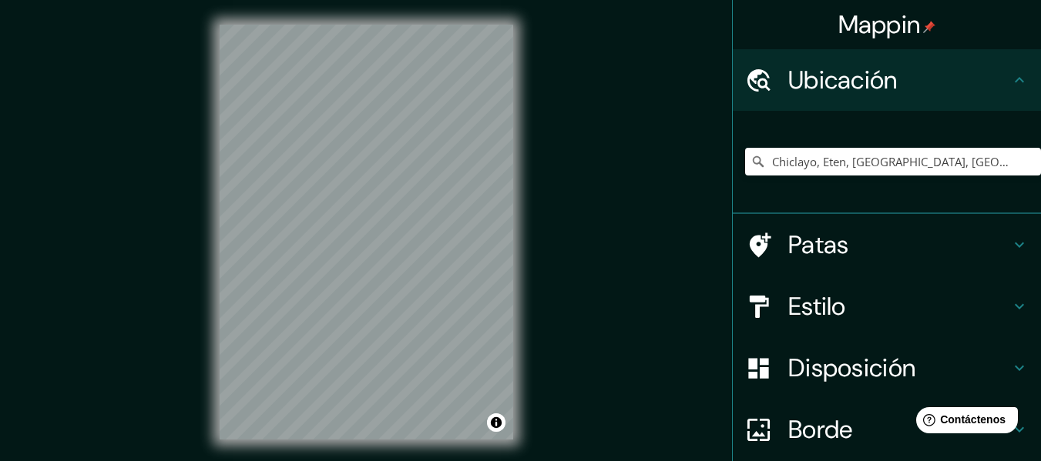
drag, startPoint x: 860, startPoint y: 367, endPoint x: 876, endPoint y: 379, distance: 19.7
click at [863, 371] on font "Disposición" at bounding box center [851, 368] width 127 height 32
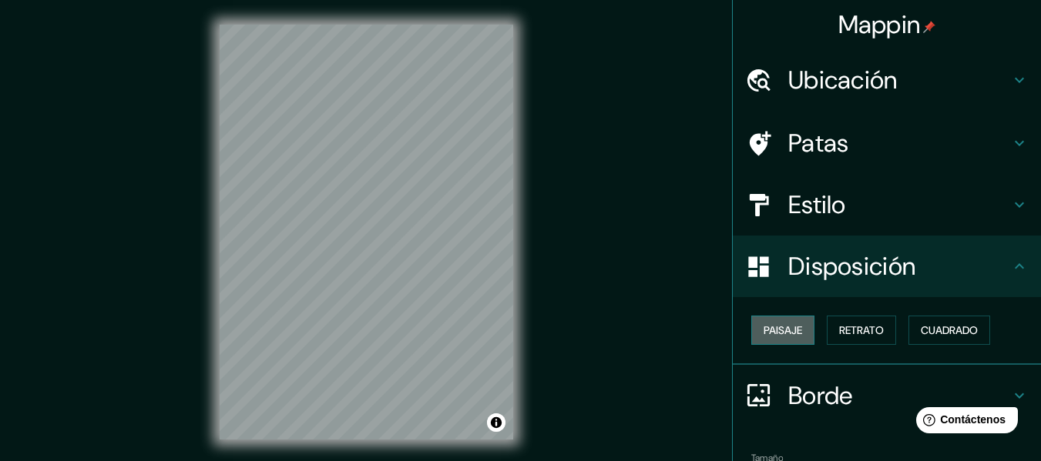
click at [766, 340] on button "Paisaje" at bounding box center [782, 330] width 63 height 29
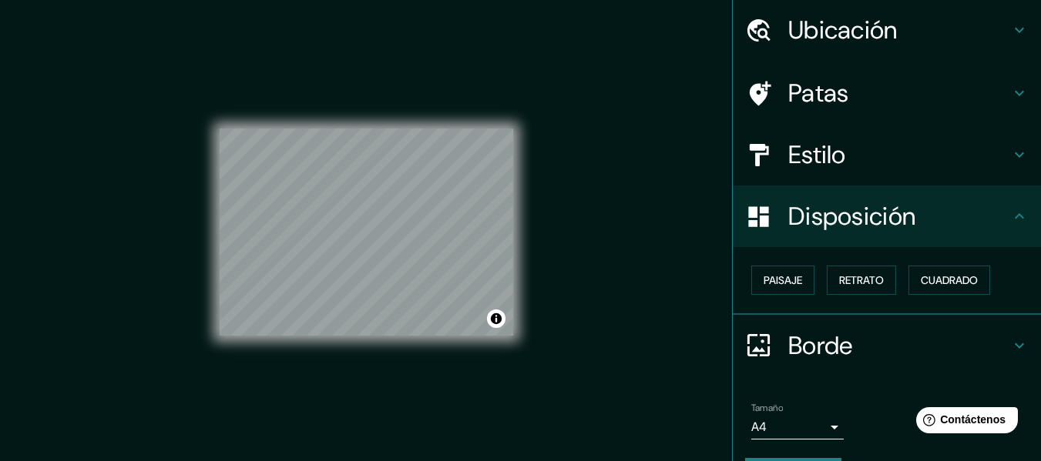
scroll to position [77, 0]
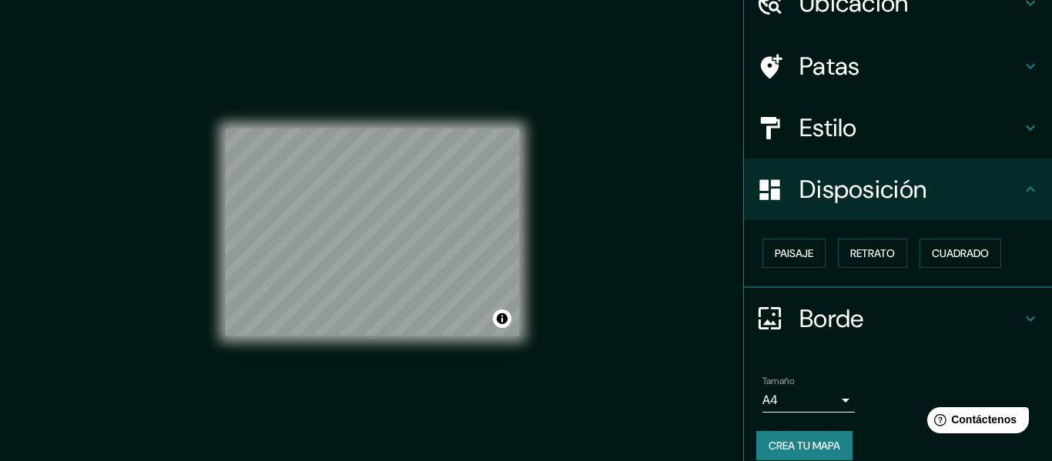
click at [805, 407] on body "Mappin Ubicación Chiclayo, Eten, Departamento de Lambayeque, Perú Chiclayo Eten…" at bounding box center [526, 230] width 1052 height 461
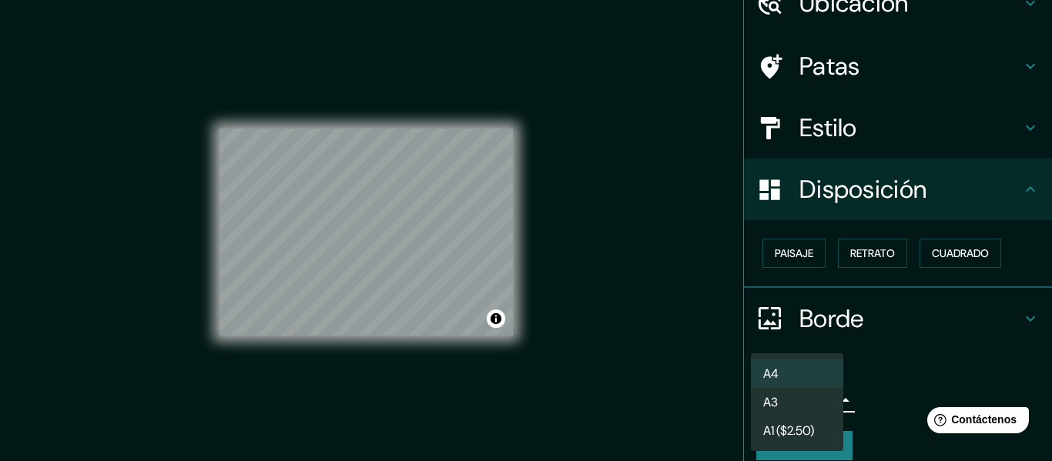
click at [795, 403] on li "A3" at bounding box center [797, 402] width 92 height 29
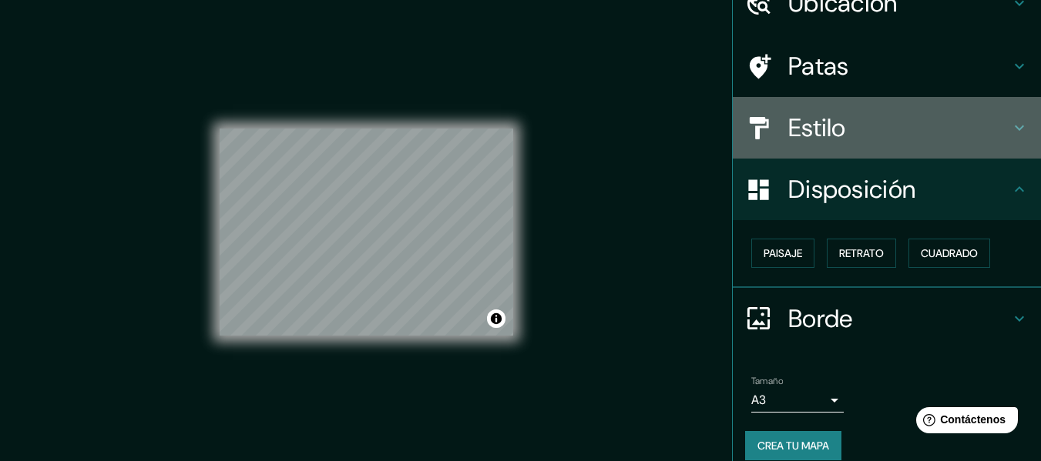
click at [847, 130] on h4 "Estilo" at bounding box center [899, 127] width 222 height 31
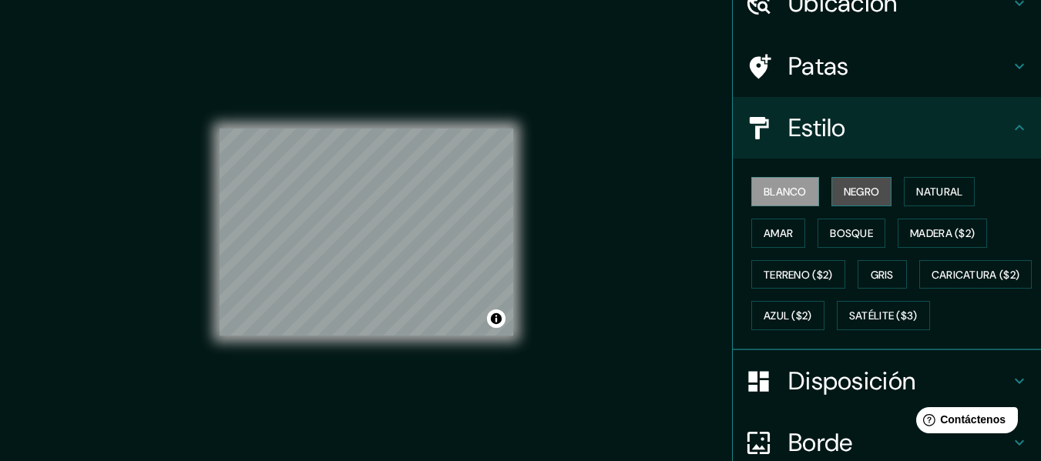
click at [843, 183] on font "Negro" at bounding box center [861, 192] width 36 height 20
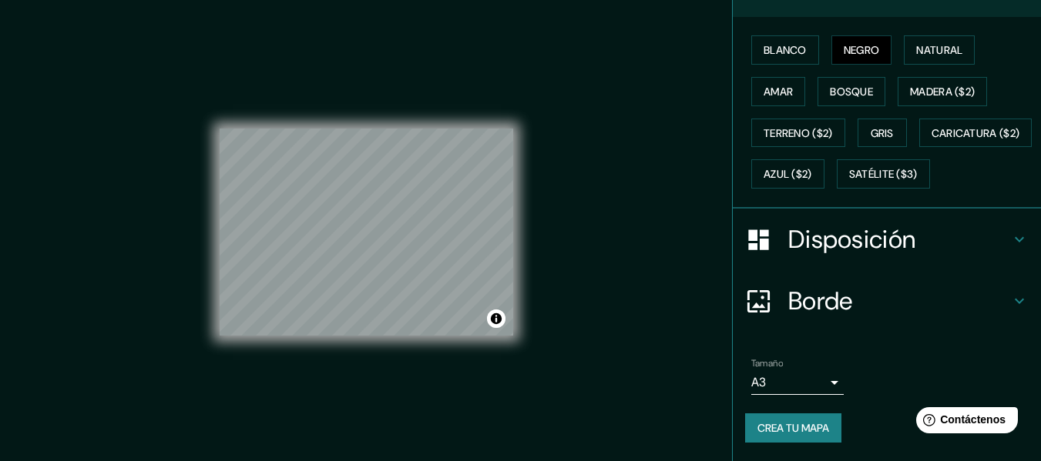
click at [801, 413] on div "Tamaño A3 single Crea tu mapa" at bounding box center [886, 403] width 283 height 103
click at [800, 420] on font "Crea tu mapa" at bounding box center [793, 428] width 72 height 20
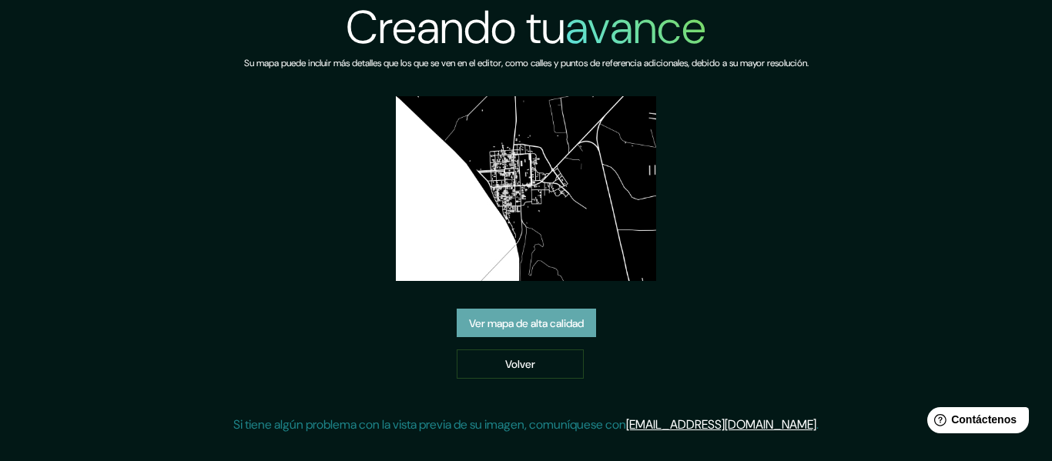
click at [510, 318] on font "Ver mapa de alta calidad" at bounding box center [526, 324] width 115 height 14
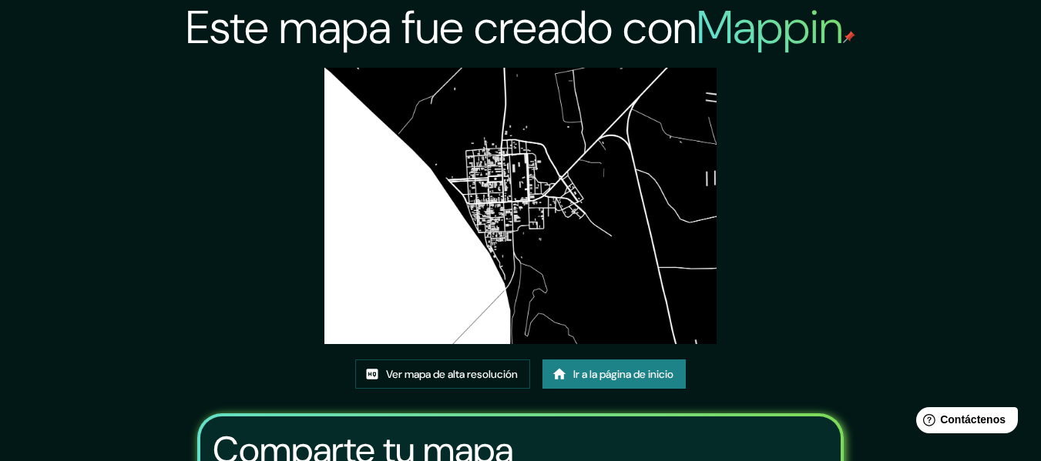
click at [561, 218] on img at bounding box center [519, 206] width 391 height 277
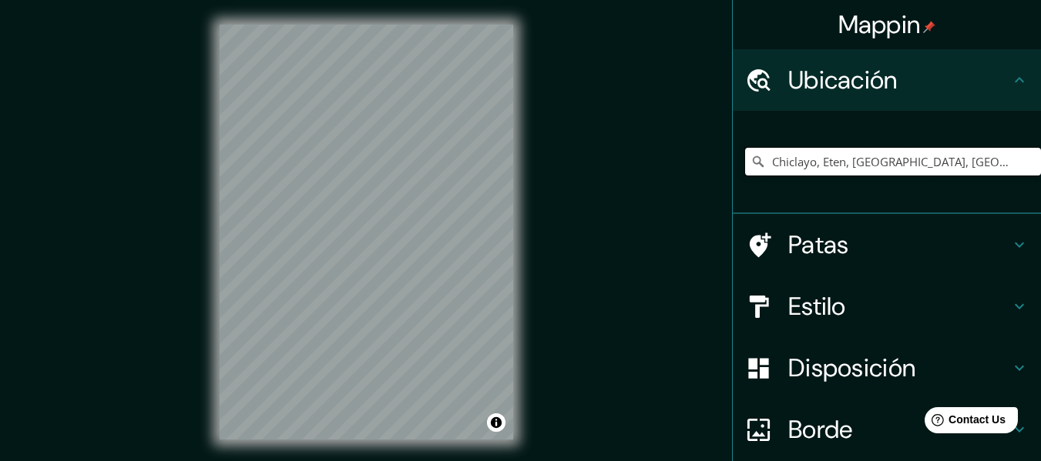
click at [996, 149] on input "Chiclayo, Eten, [GEOGRAPHIC_DATA], [GEOGRAPHIC_DATA]" at bounding box center [893, 162] width 296 height 28
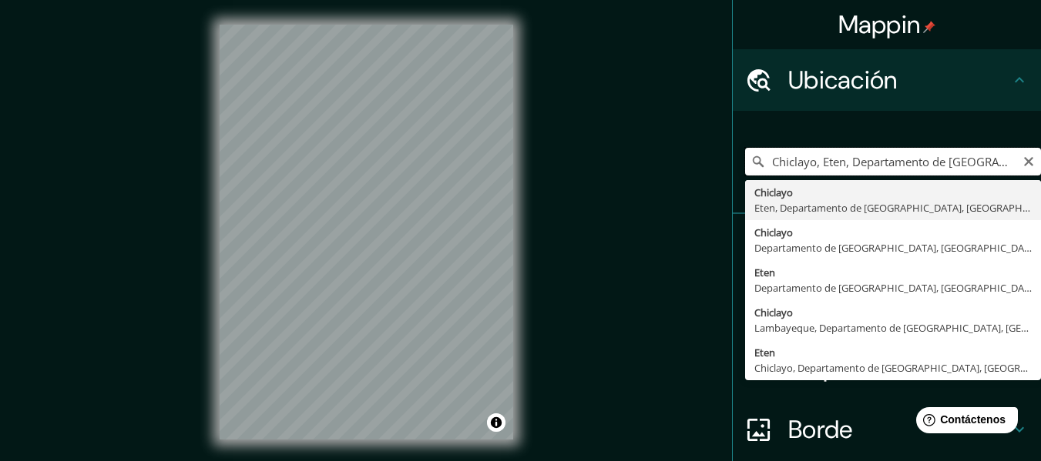
type input "Chiclayo, Eten, [GEOGRAPHIC_DATA], [GEOGRAPHIC_DATA]"
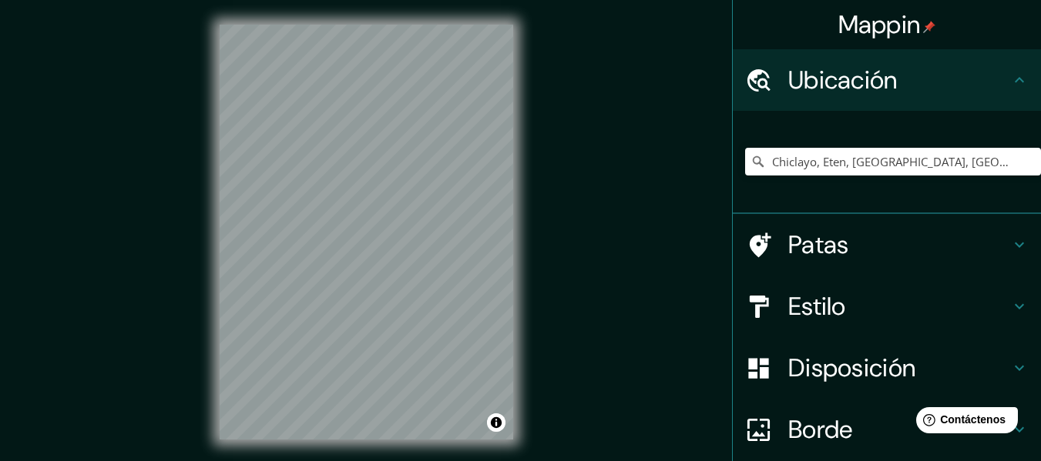
click at [837, 319] on h4 "Estilo" at bounding box center [899, 306] width 222 height 31
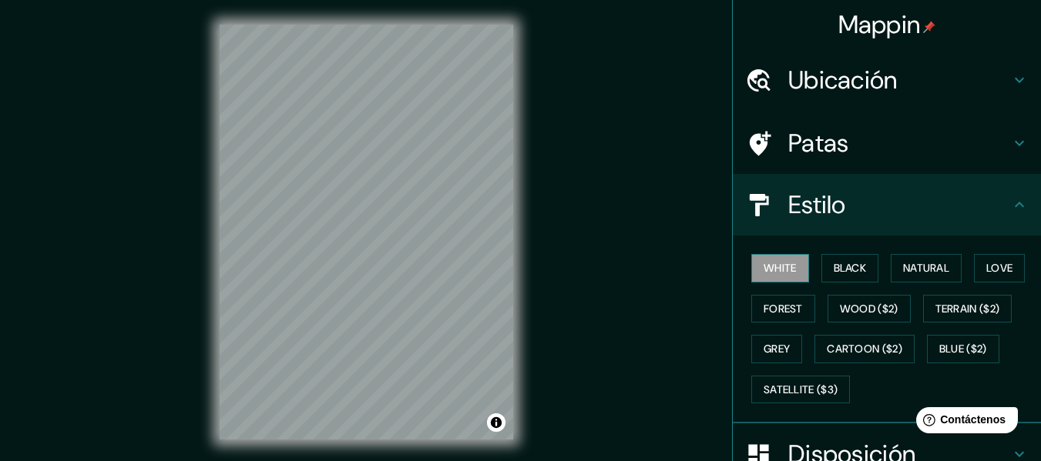
click at [779, 271] on button "White" at bounding box center [780, 268] width 58 height 29
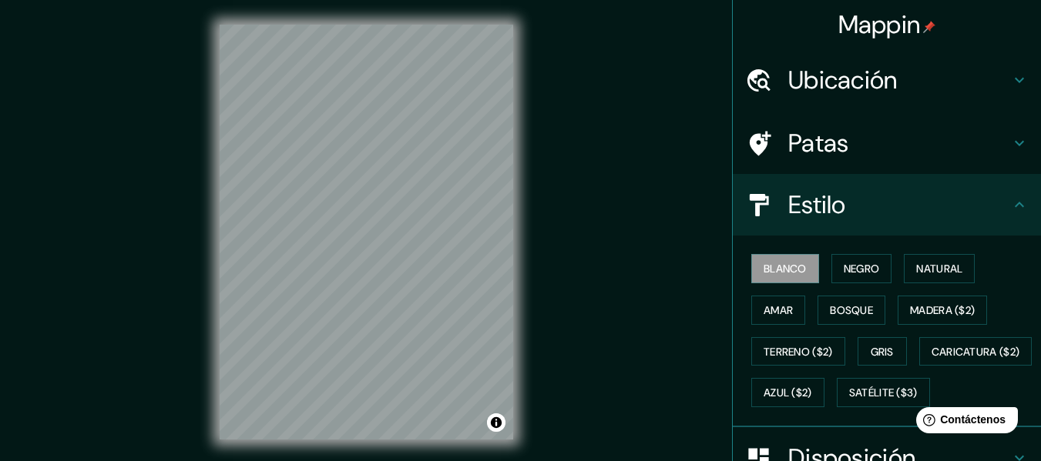
click at [820, 220] on font "Estilo" at bounding box center [817, 205] width 58 height 32
click at [830, 215] on font "Estilo" at bounding box center [817, 205] width 58 height 32
click at [1011, 204] on icon at bounding box center [1019, 205] width 18 height 18
click at [1003, 254] on div "Blanco Negro Natural [PERSON_NAME] ($2) Terreno ($2) Gris Caricatura ($2) Azul …" at bounding box center [893, 331] width 296 height 166
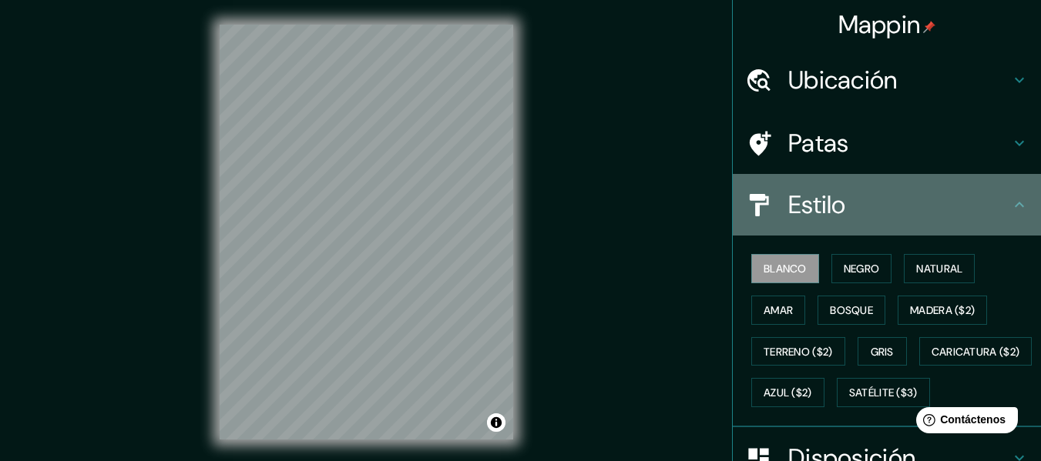
click at [1005, 218] on div "Estilo" at bounding box center [887, 205] width 308 height 62
click at [1011, 175] on div "Estilo" at bounding box center [887, 205] width 308 height 62
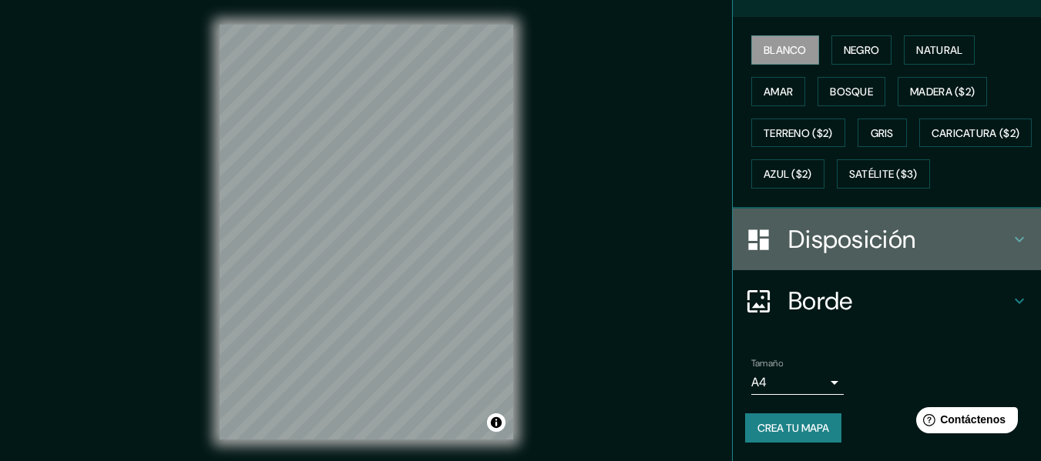
click at [853, 230] on font "Disposición" at bounding box center [851, 239] width 127 height 32
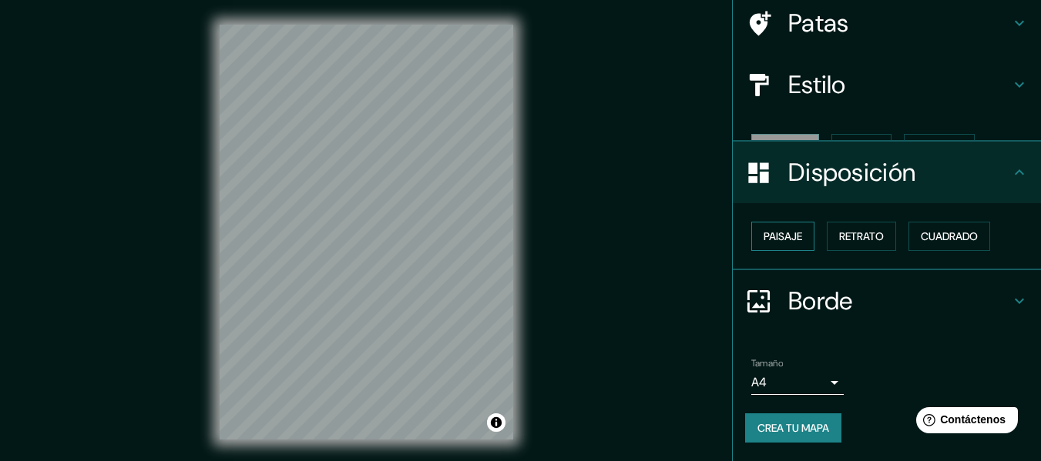
scroll to position [94, 0]
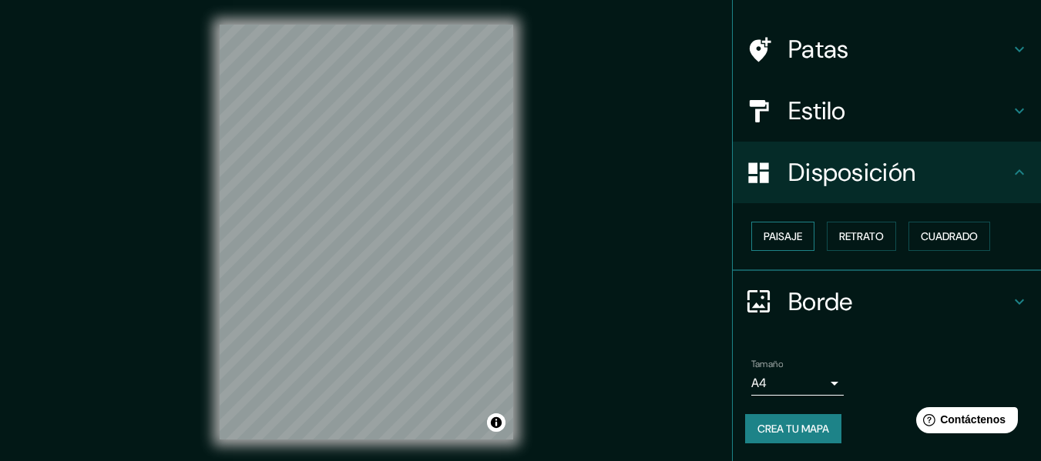
click at [785, 233] on font "Paisaje" at bounding box center [782, 237] width 39 height 14
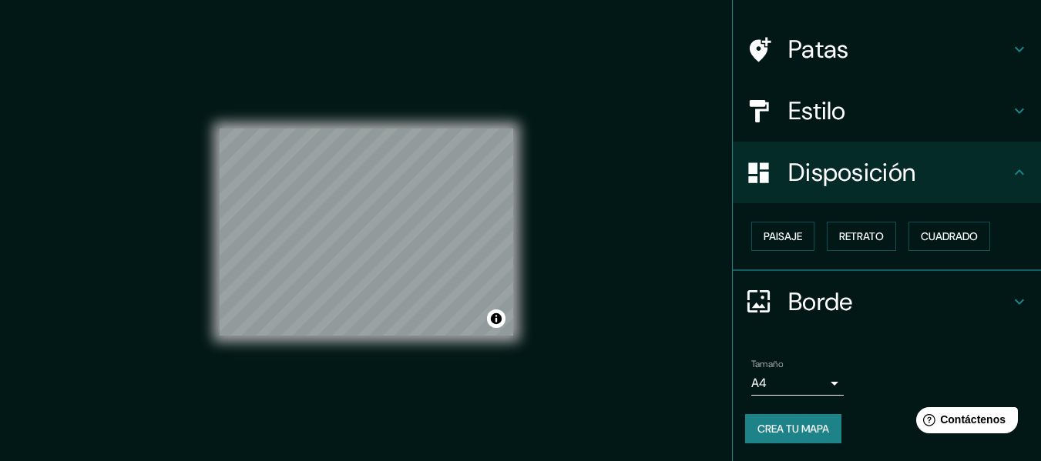
click at [808, 384] on body "Mappin Ubicación Chiclayo, [GEOGRAPHIC_DATA], [GEOGRAPHIC_DATA], [GEOGRAPHIC_DA…" at bounding box center [520, 230] width 1041 height 461
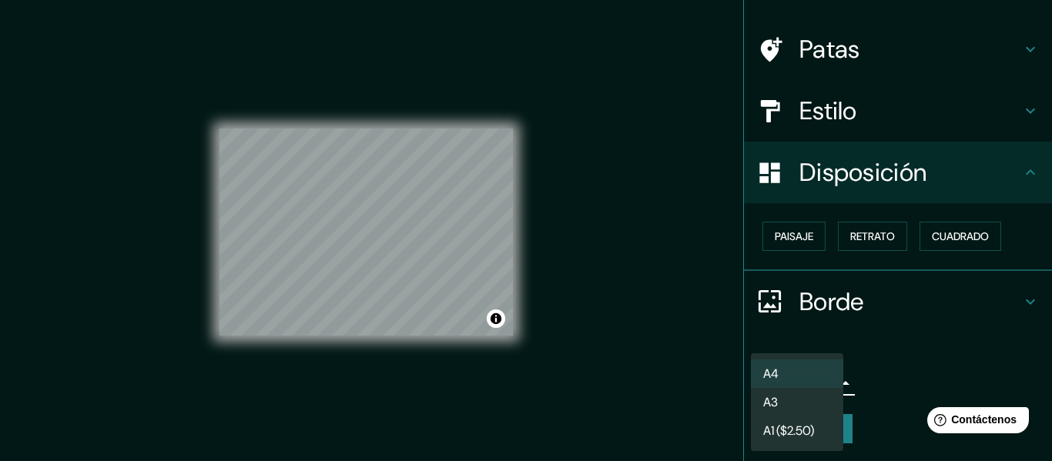
click at [800, 395] on li "A3" at bounding box center [797, 402] width 92 height 29
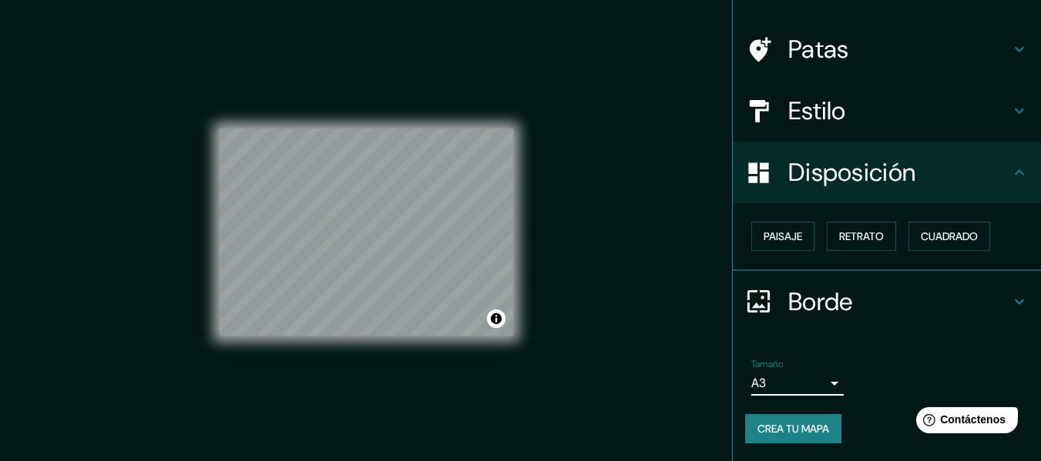
click at [790, 428] on font "Crea tu mapa" at bounding box center [793, 429] width 72 height 14
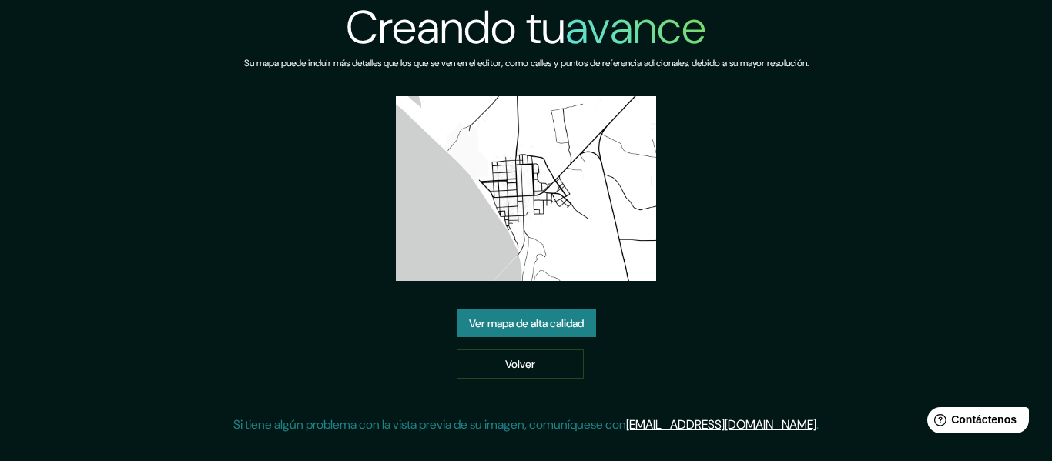
click at [541, 317] on font "Ver mapa de alta calidad" at bounding box center [526, 324] width 115 height 14
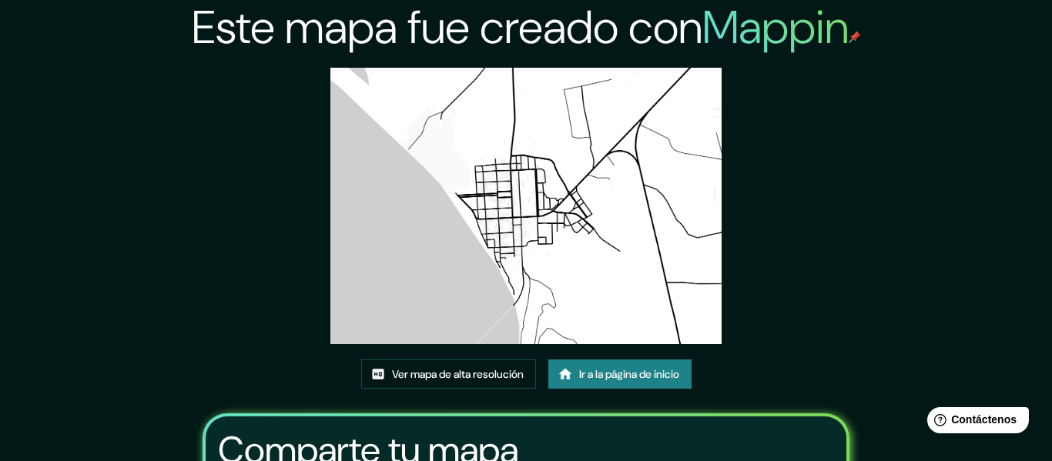
click at [498, 87] on div "Este mapa fue creado con Mappin Ver mapa de alta resolución Ir a la página de i…" at bounding box center [526, 332] width 684 height 664
click at [494, 364] on font "Ver mapa de alta resolución" at bounding box center [458, 374] width 132 height 20
